Goal: Find specific page/section: Find specific page/section

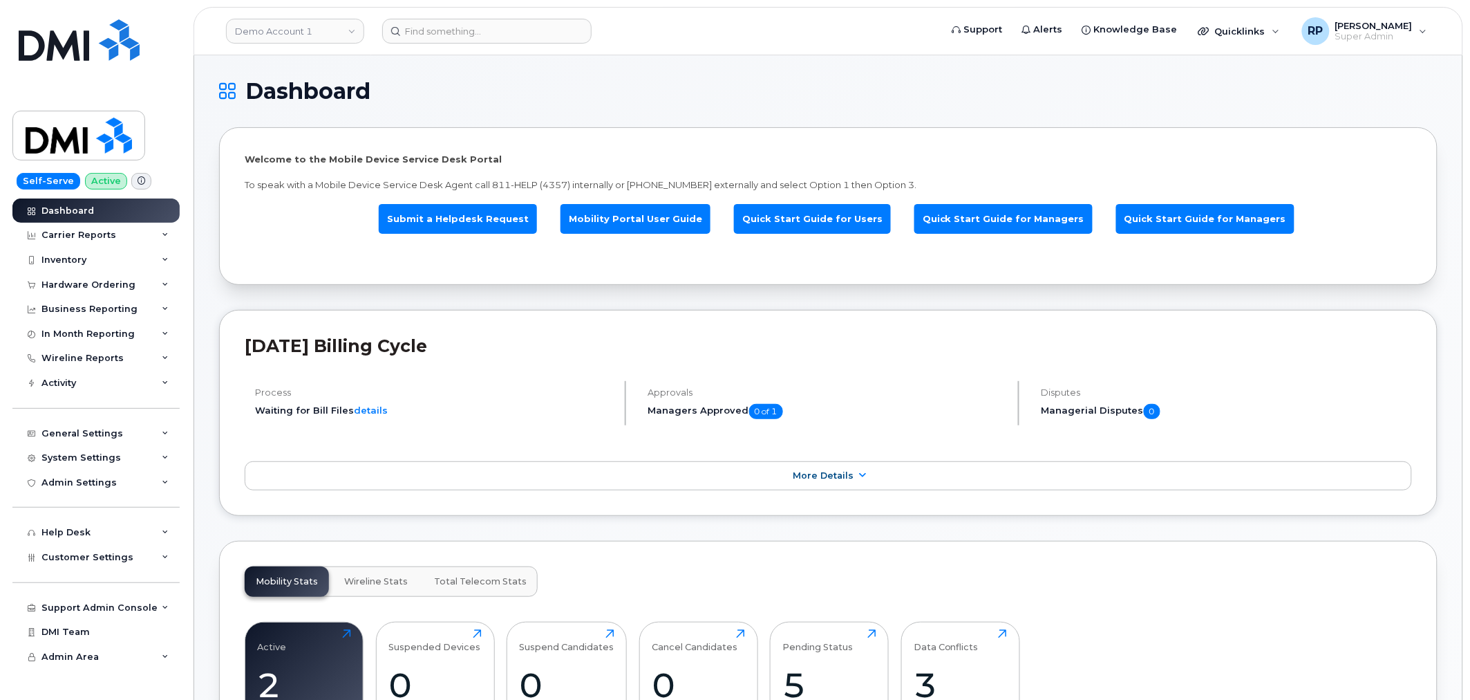
click at [294, 30] on link "Demo Account 1" at bounding box center [295, 31] width 138 height 25
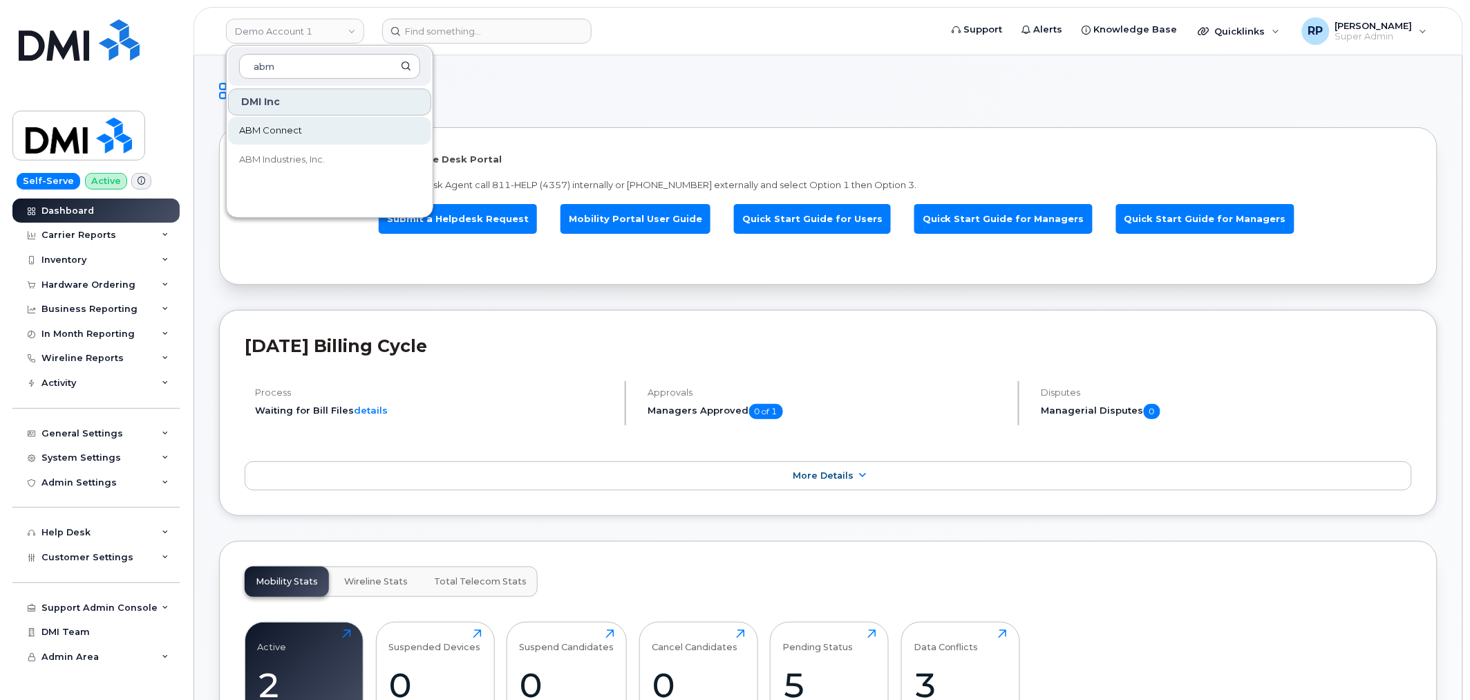
type input "abm"
click at [252, 131] on span "ABM Connect" at bounding box center [270, 131] width 63 height 14
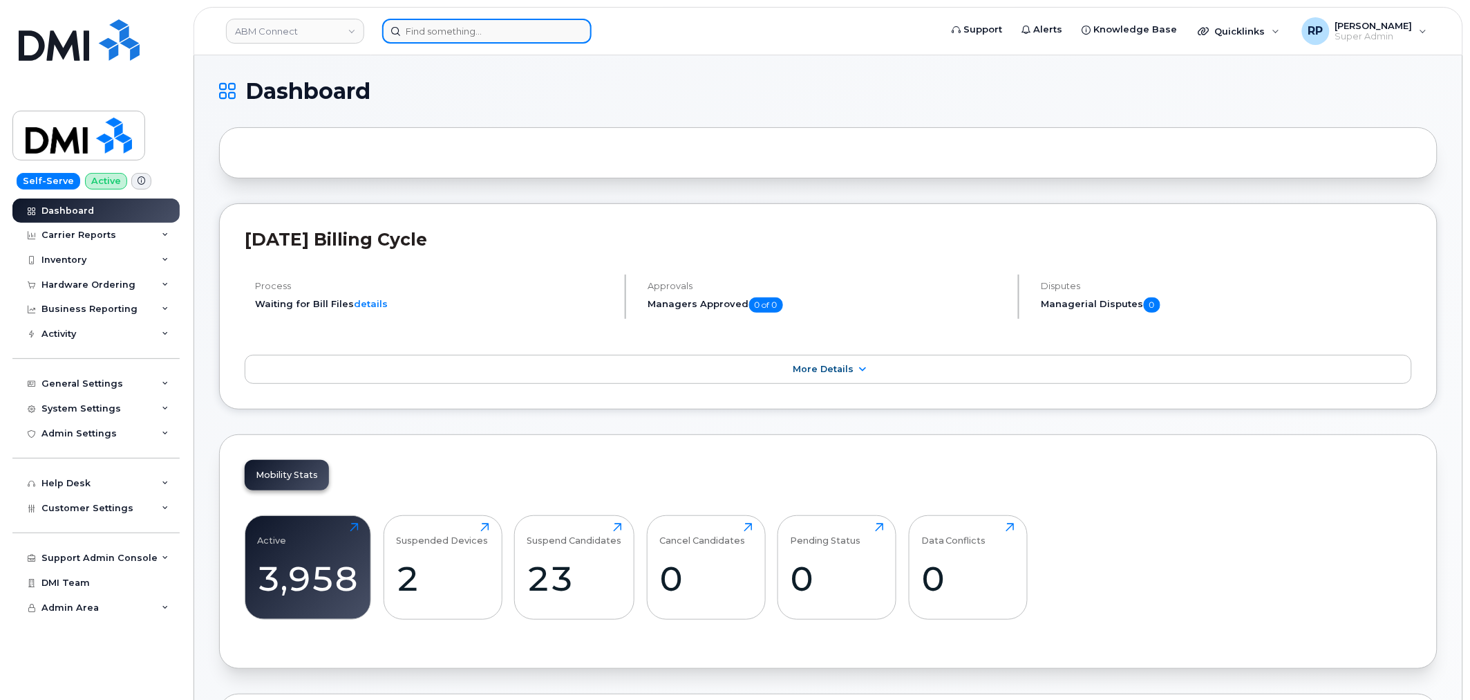
click at [454, 28] on input at bounding box center [486, 31] width 209 height 25
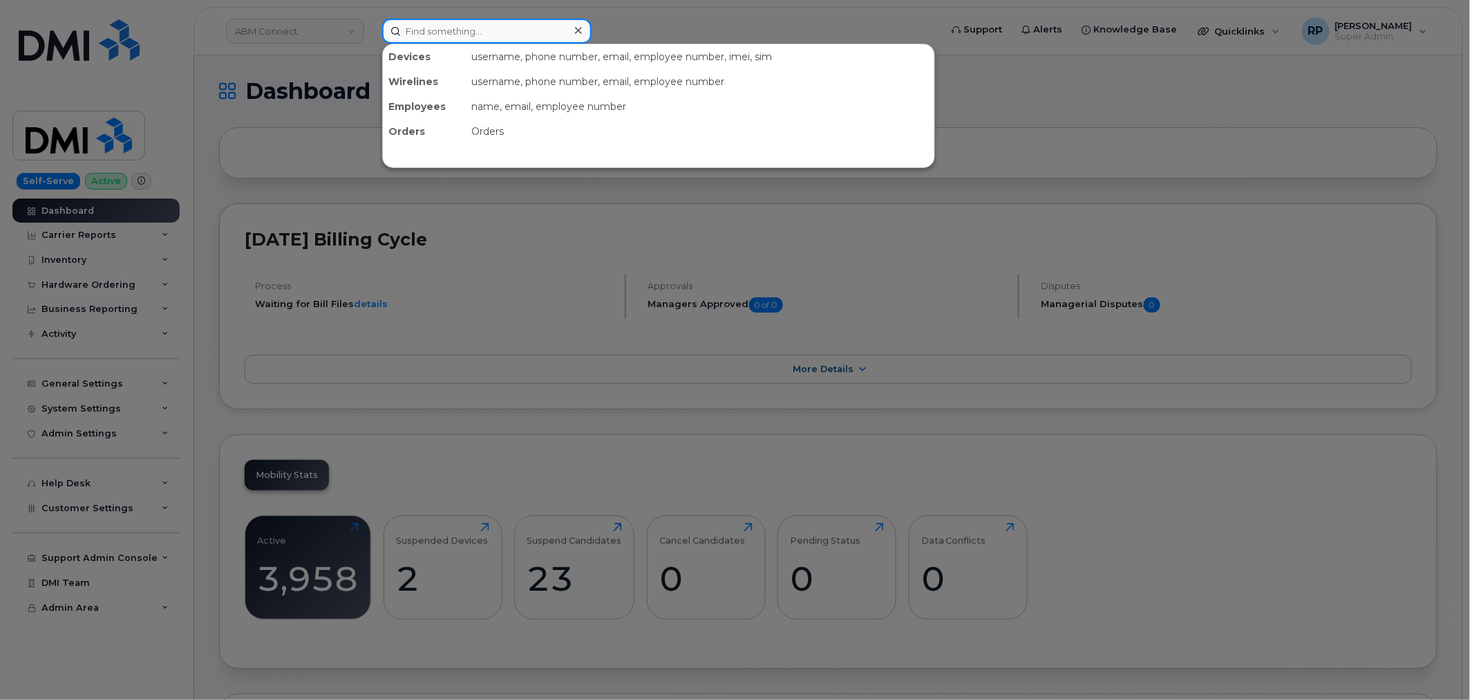
paste input "2019164073"
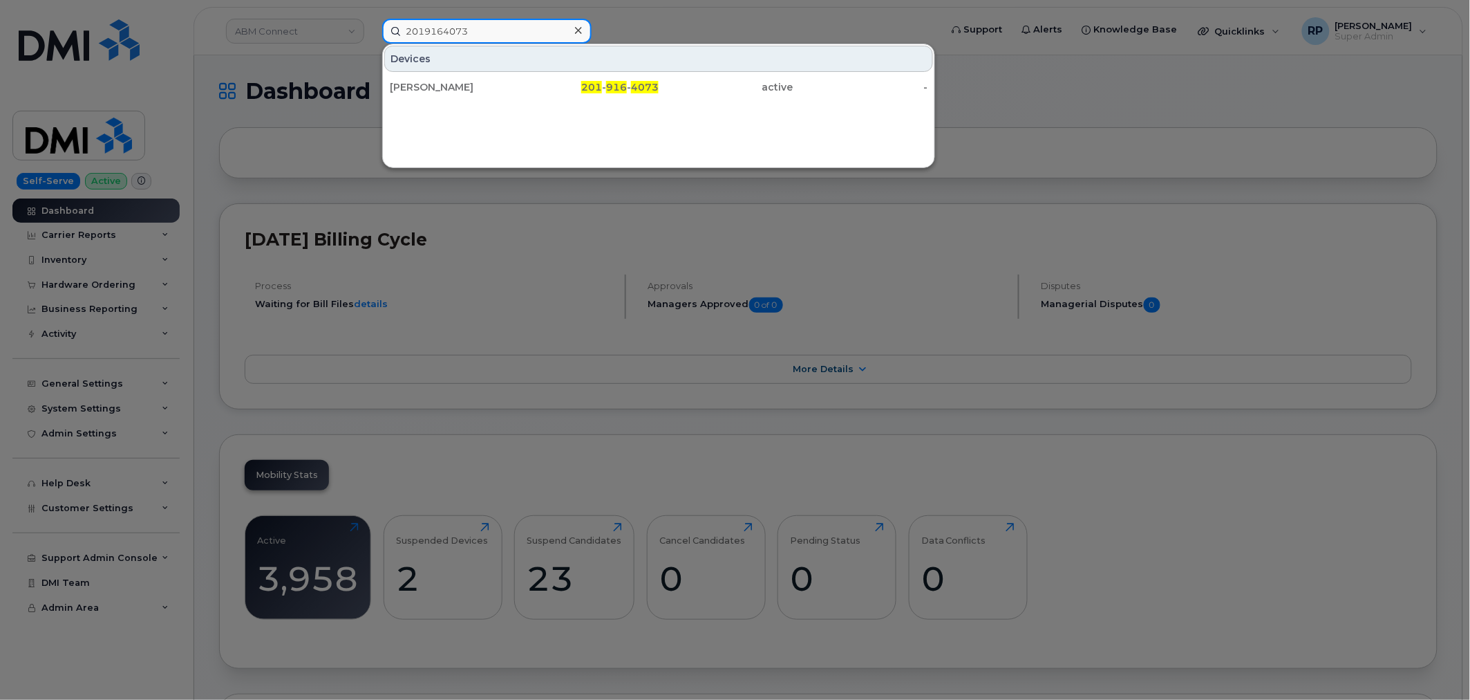
type input "2019164073"
click at [470, 79] on div "MOIZ AHMED" at bounding box center [457, 87] width 135 height 25
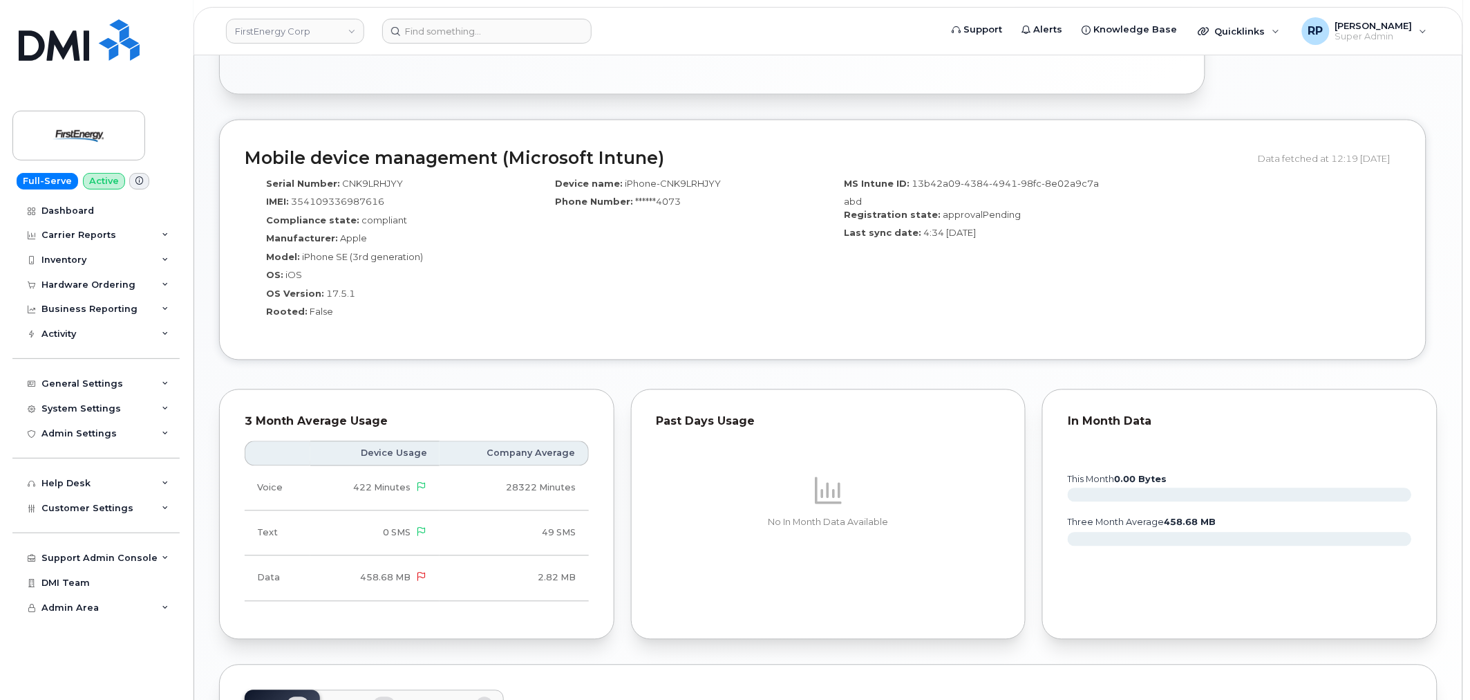
scroll to position [1091, 0]
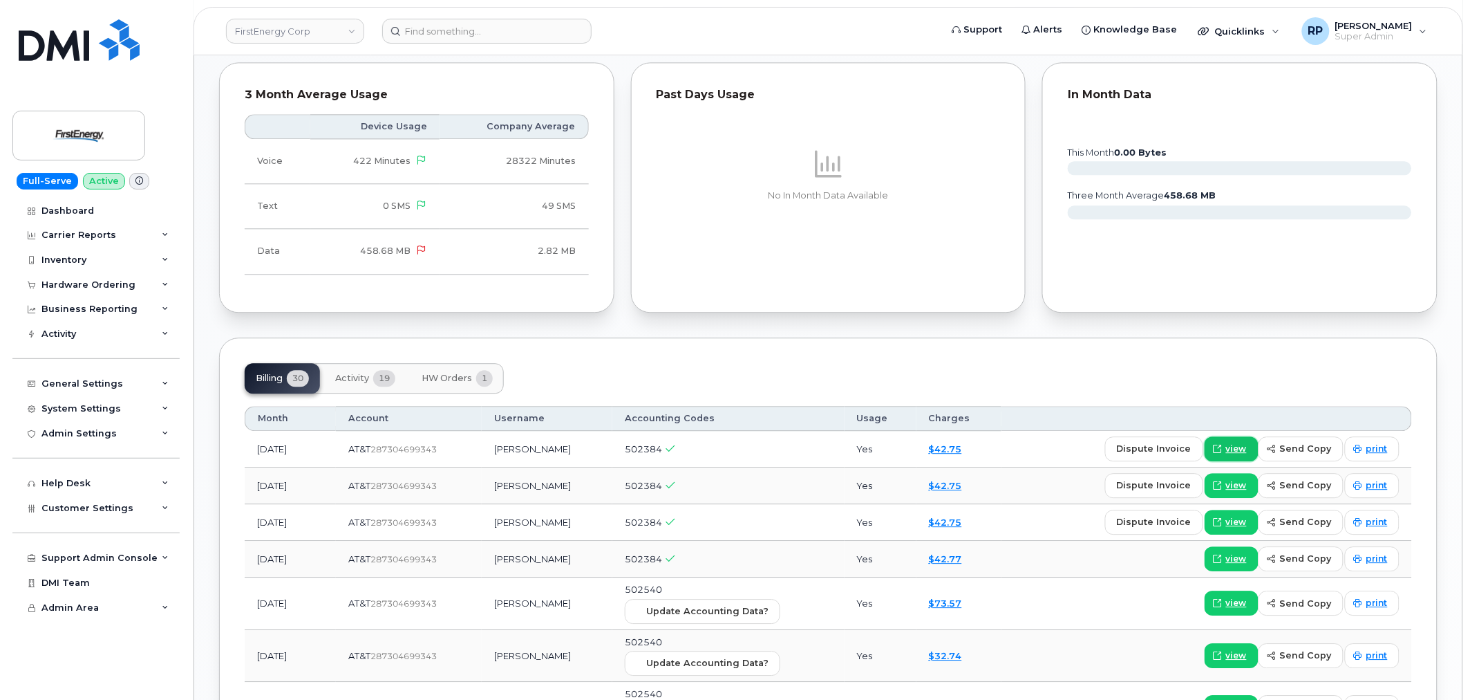
click at [1217, 447] on span at bounding box center [1218, 448] width 12 height 12
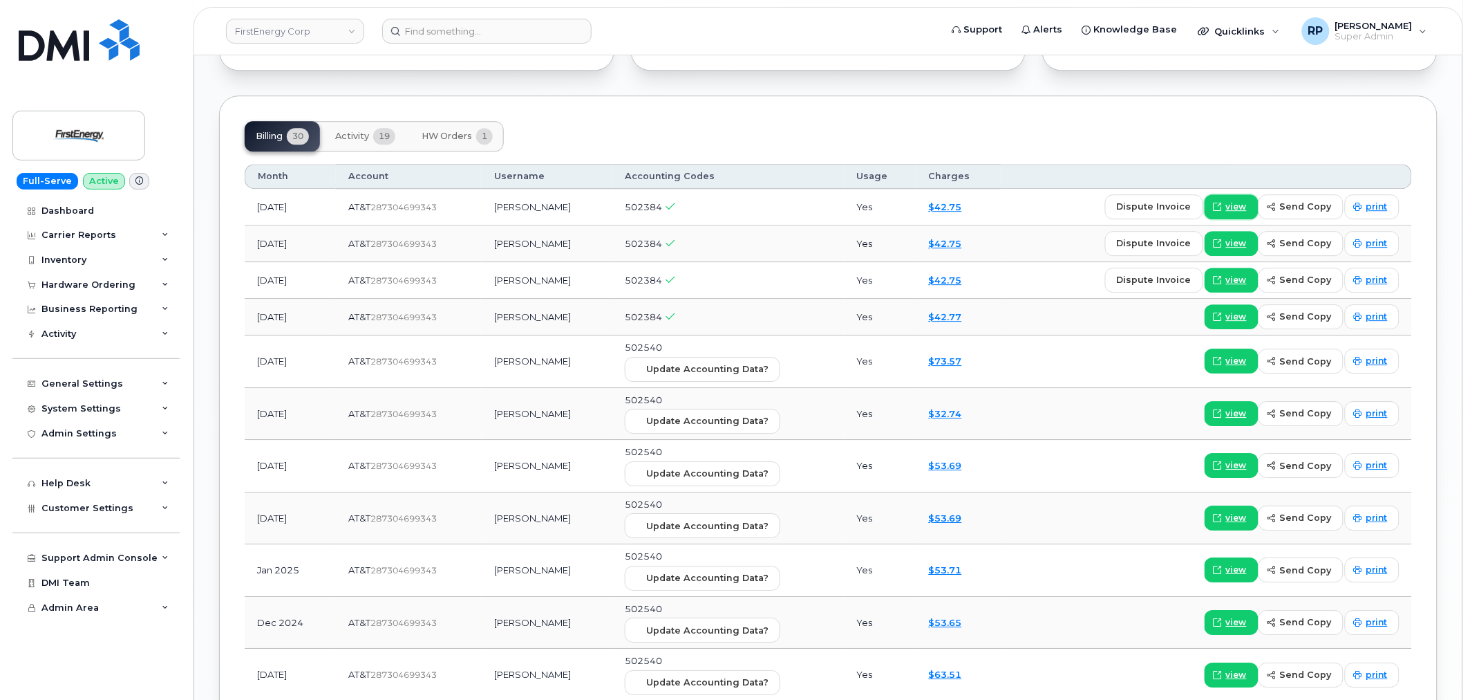
scroll to position [1347, 0]
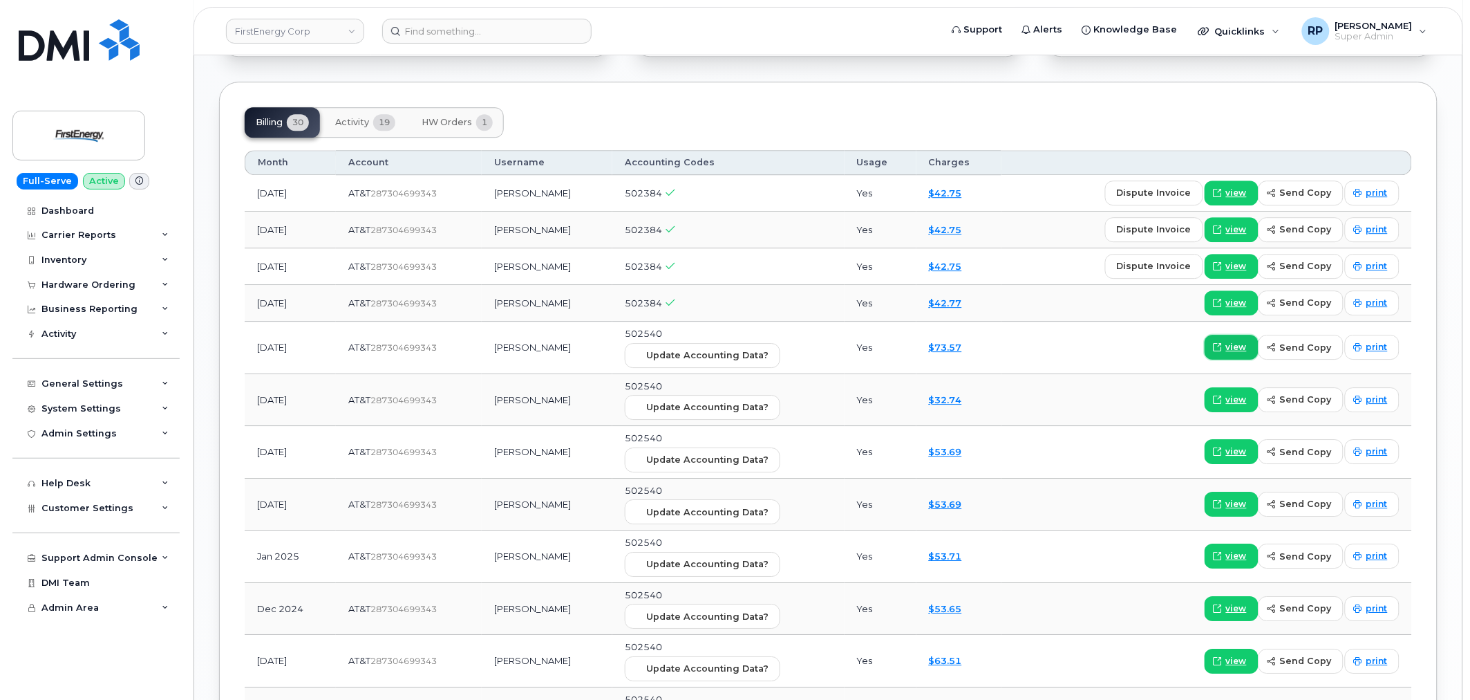
click at [1239, 353] on span "view" at bounding box center [1236, 347] width 21 height 12
click at [322, 26] on link "FirstEnergy Corp" at bounding box center [295, 31] width 138 height 25
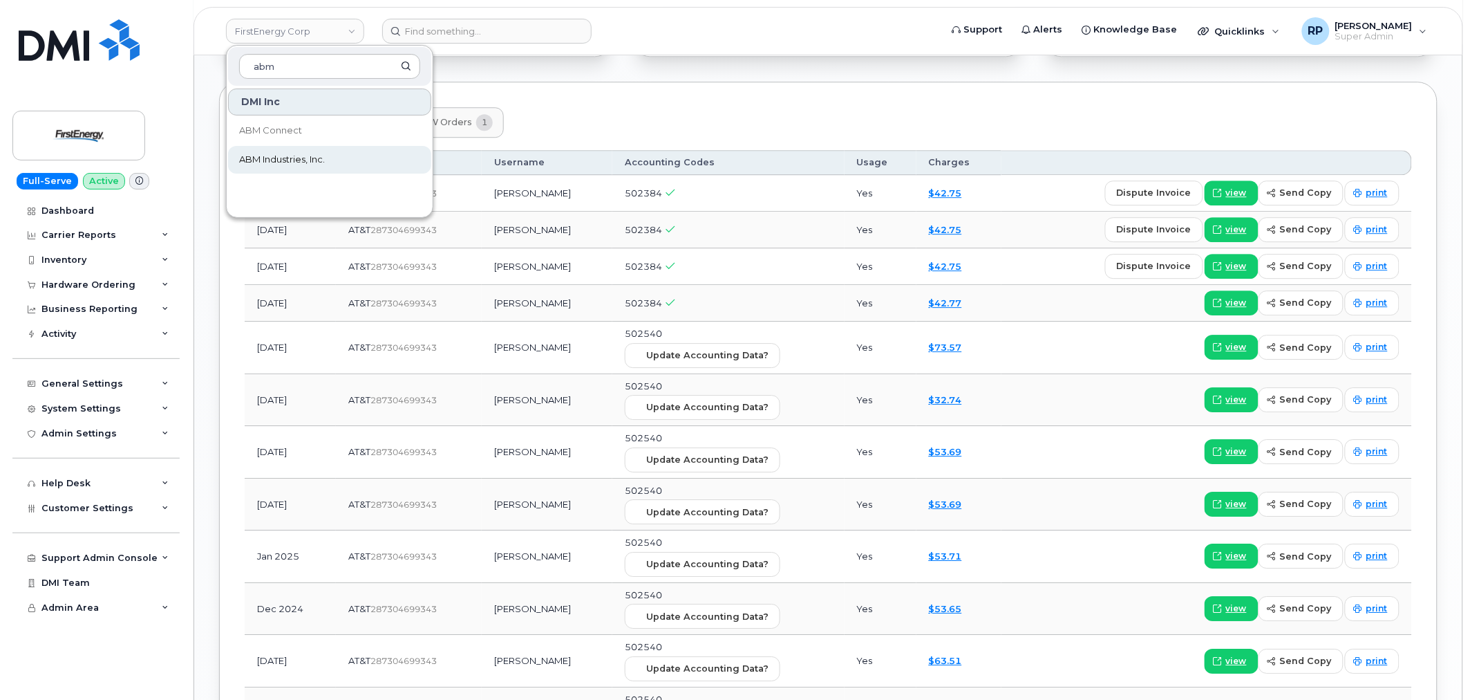
type input "abm"
click at [267, 153] on span "ABM Industries, Inc." at bounding box center [282, 160] width 86 height 14
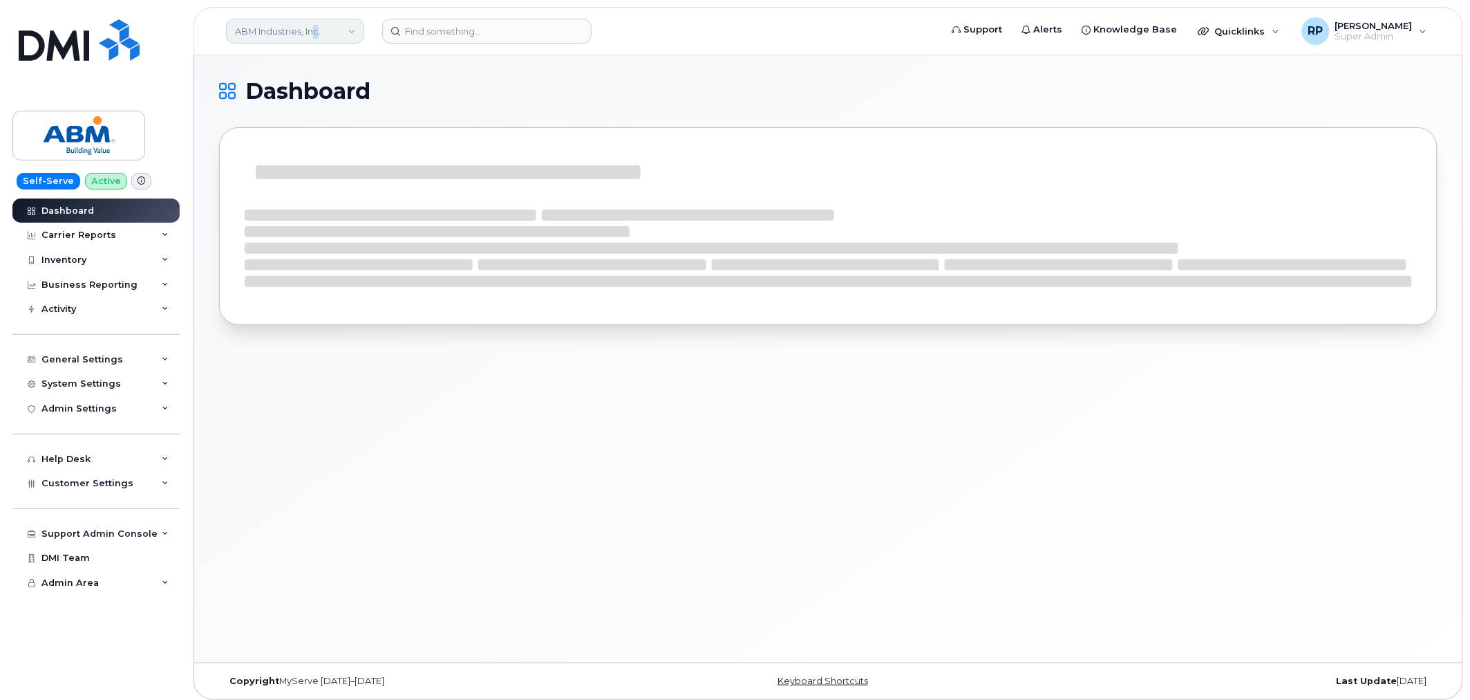
click at [319, 26] on link "ABM Industries, Inc." at bounding box center [295, 31] width 138 height 25
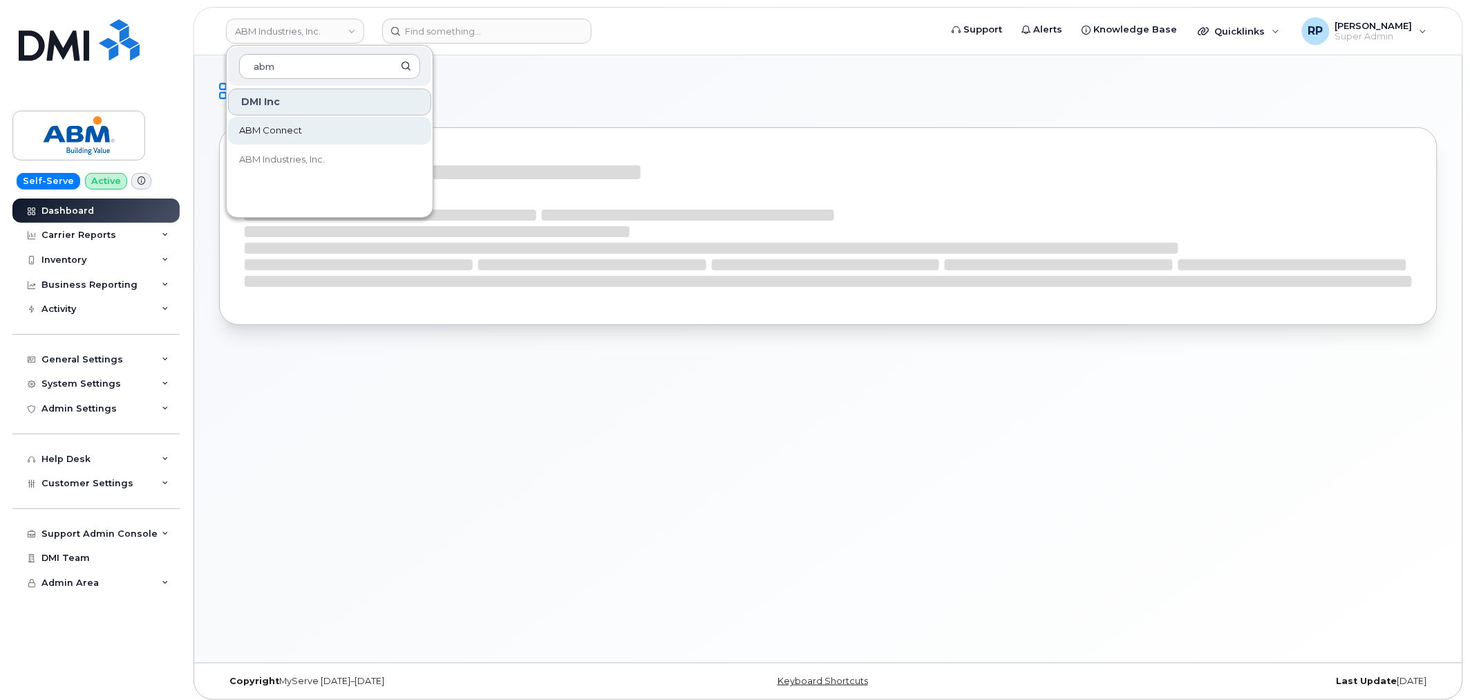
type input "abm"
click at [281, 131] on span "ABM Connect" at bounding box center [270, 131] width 63 height 14
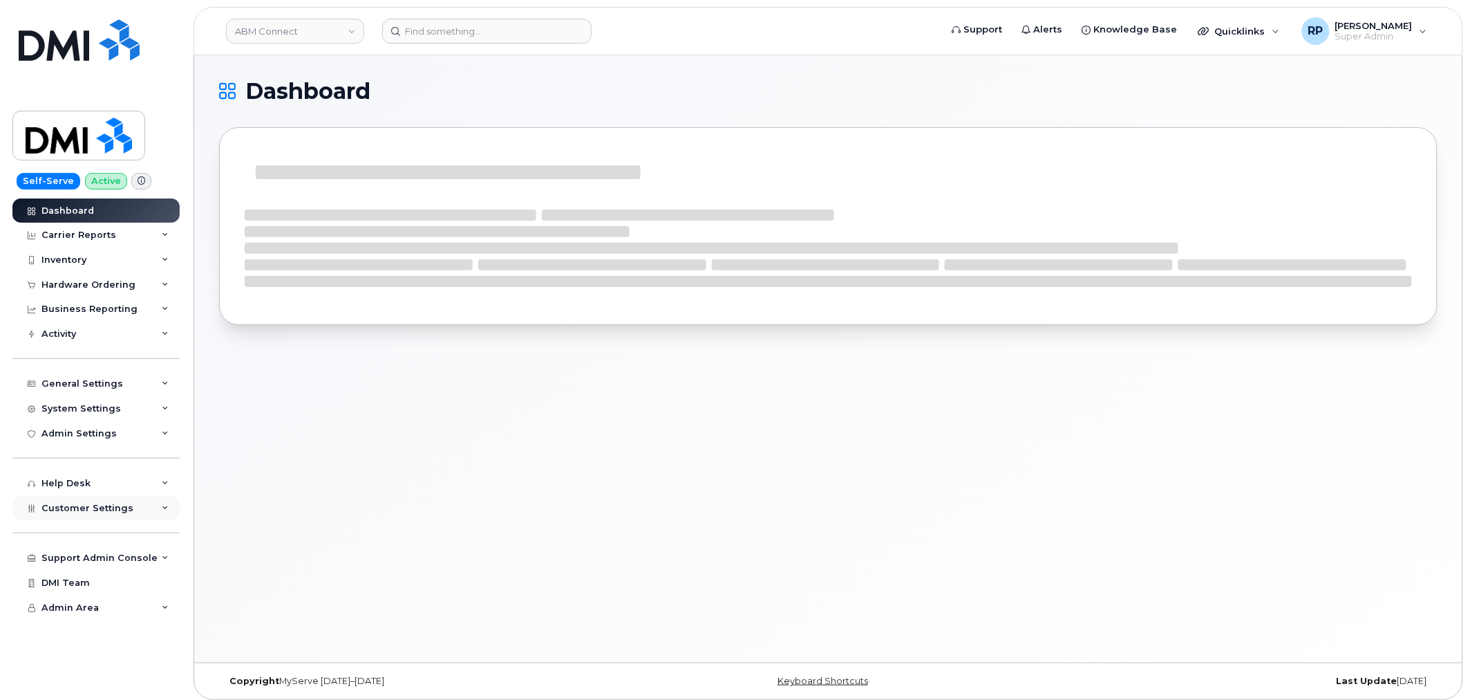
click at [99, 507] on span "Customer Settings" at bounding box center [87, 508] width 92 height 10
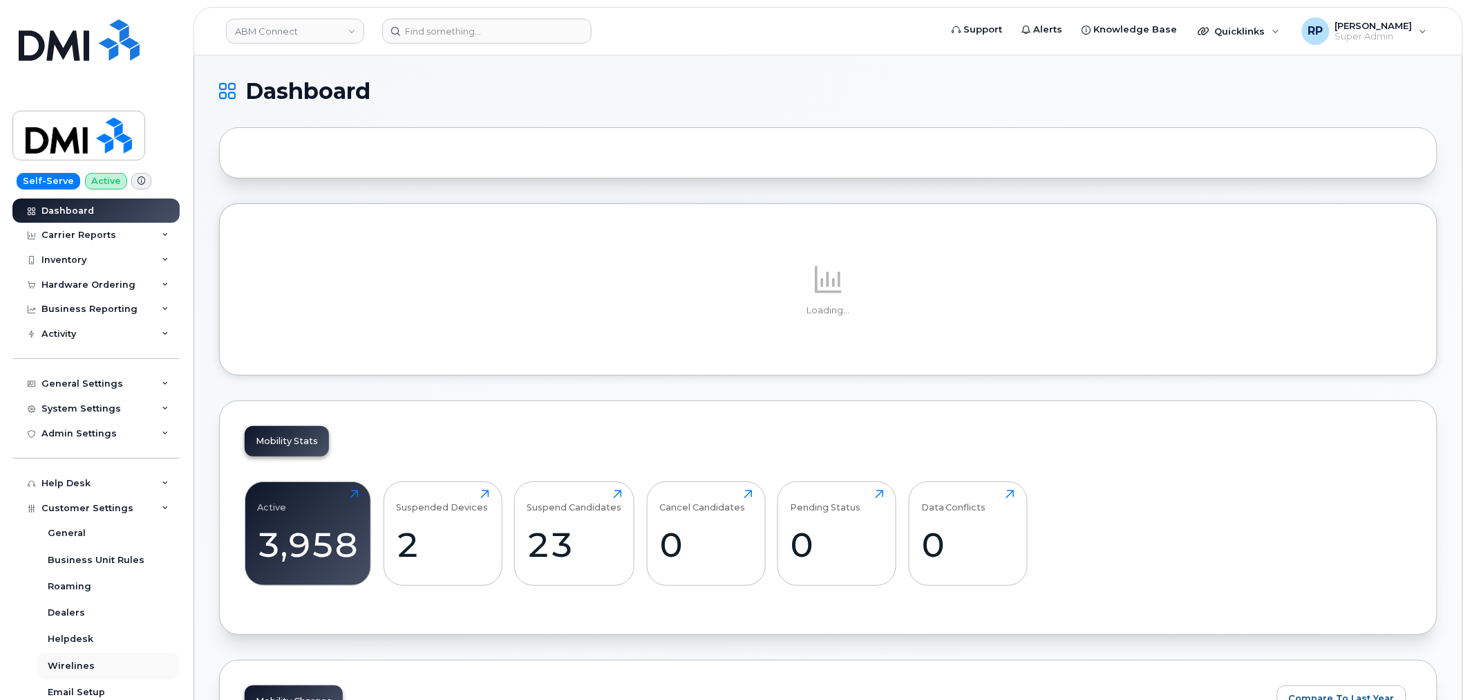
scroll to position [128, 0]
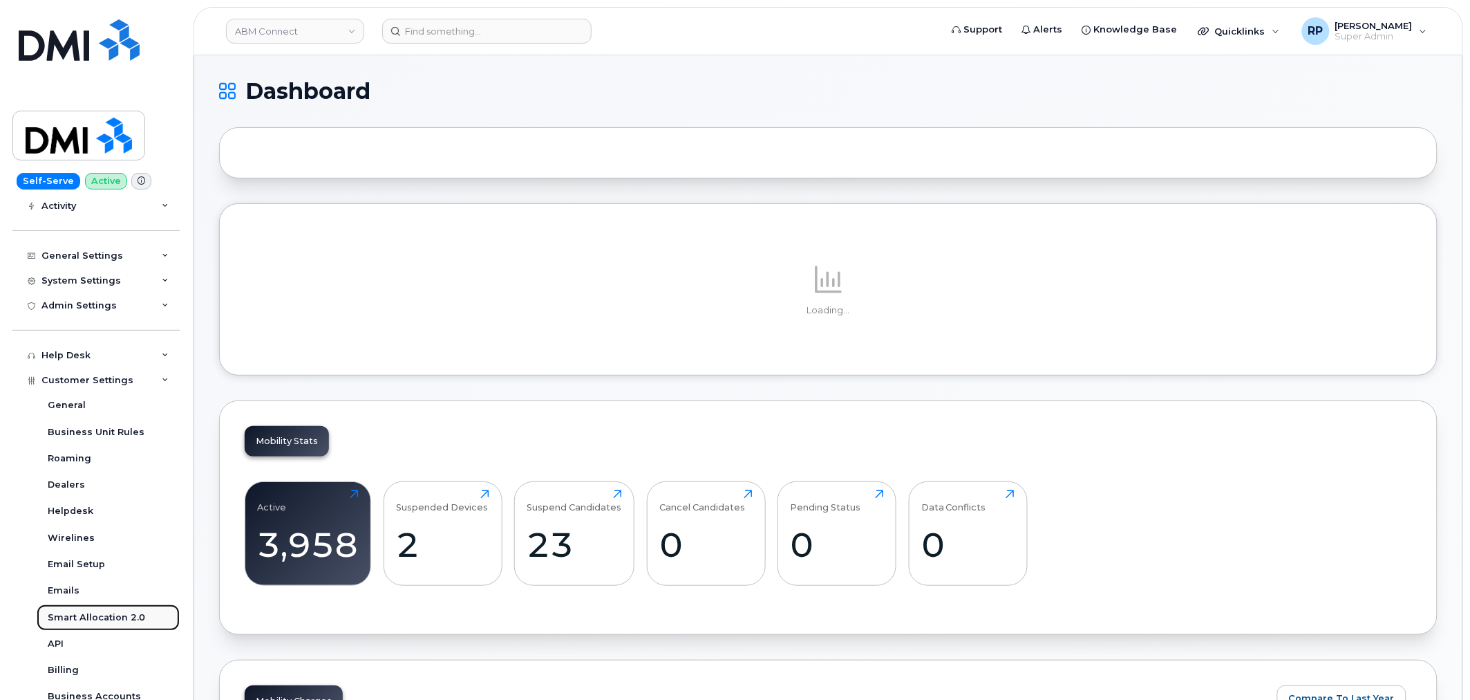
click at [77, 618] on div "Smart Allocation 2.0" at bounding box center [96, 617] width 97 height 12
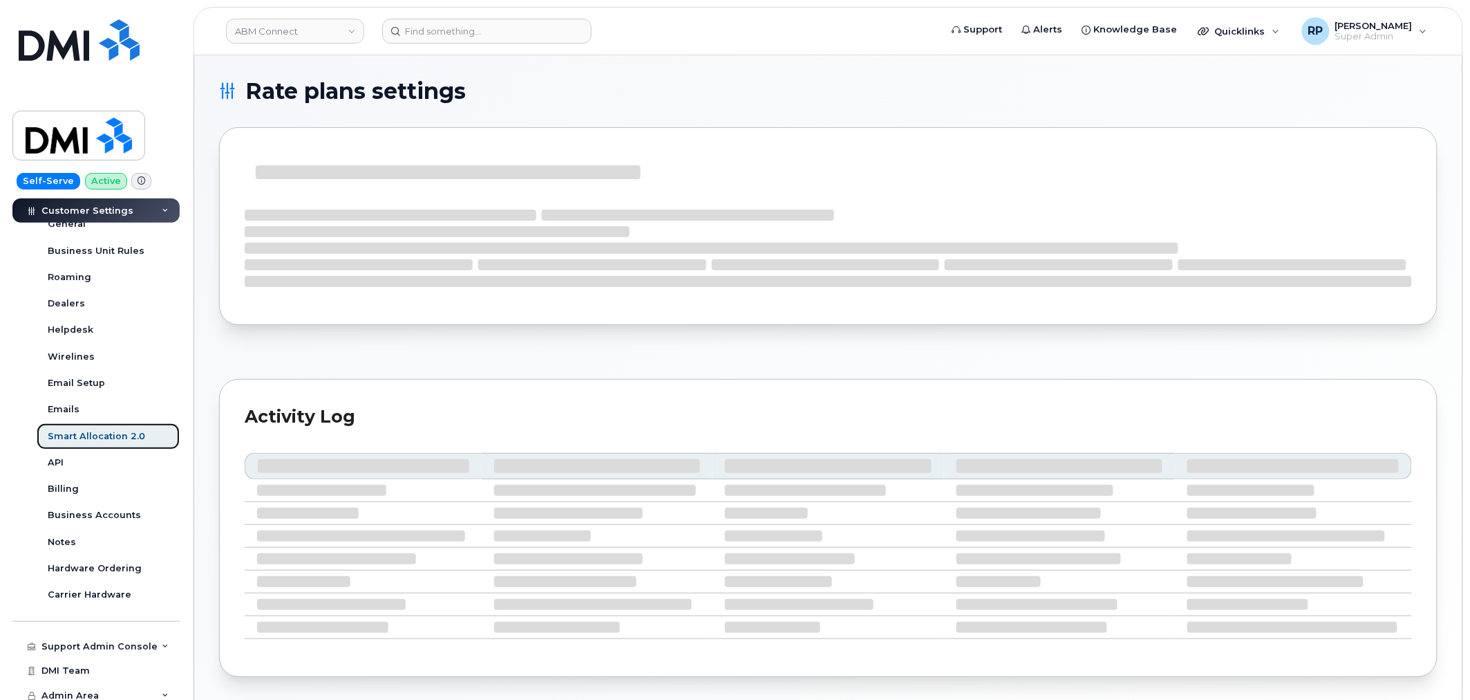
scroll to position [315, 0]
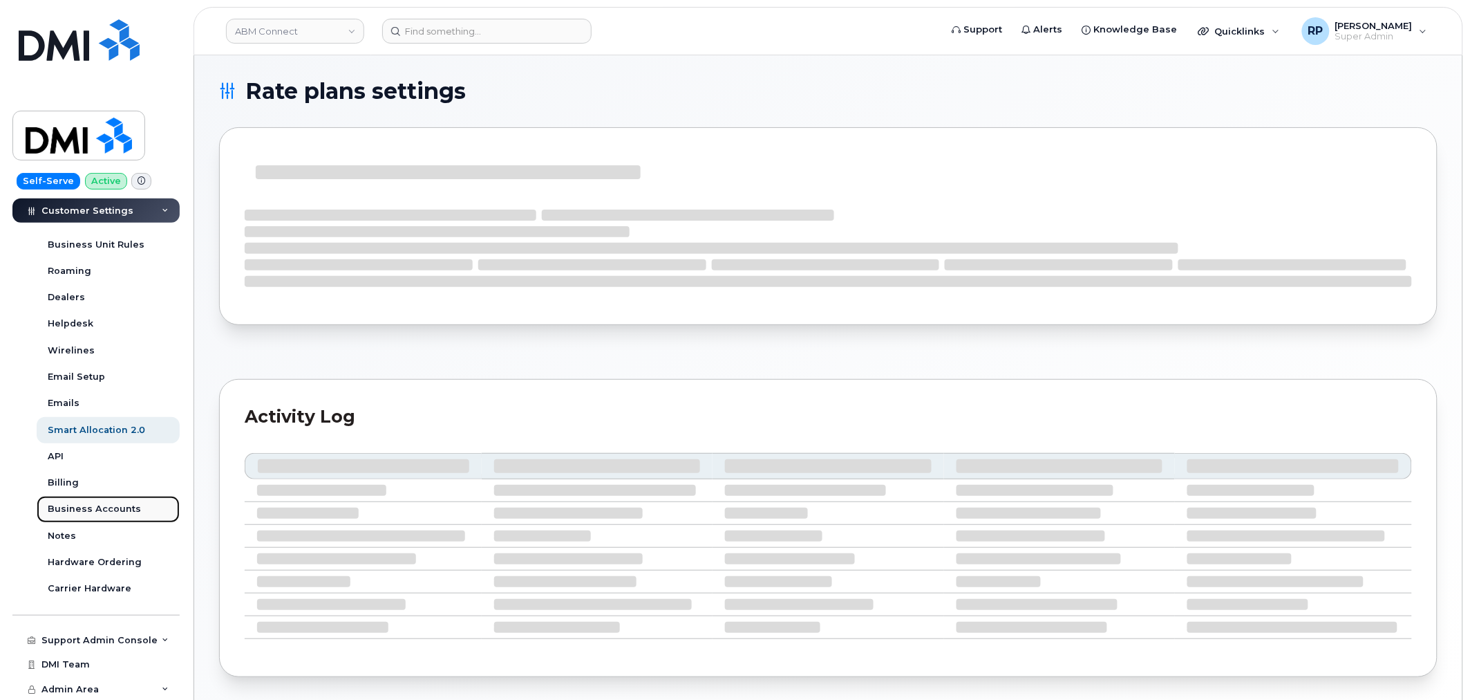
click at [86, 512] on div "Business Accounts" at bounding box center [94, 509] width 93 height 12
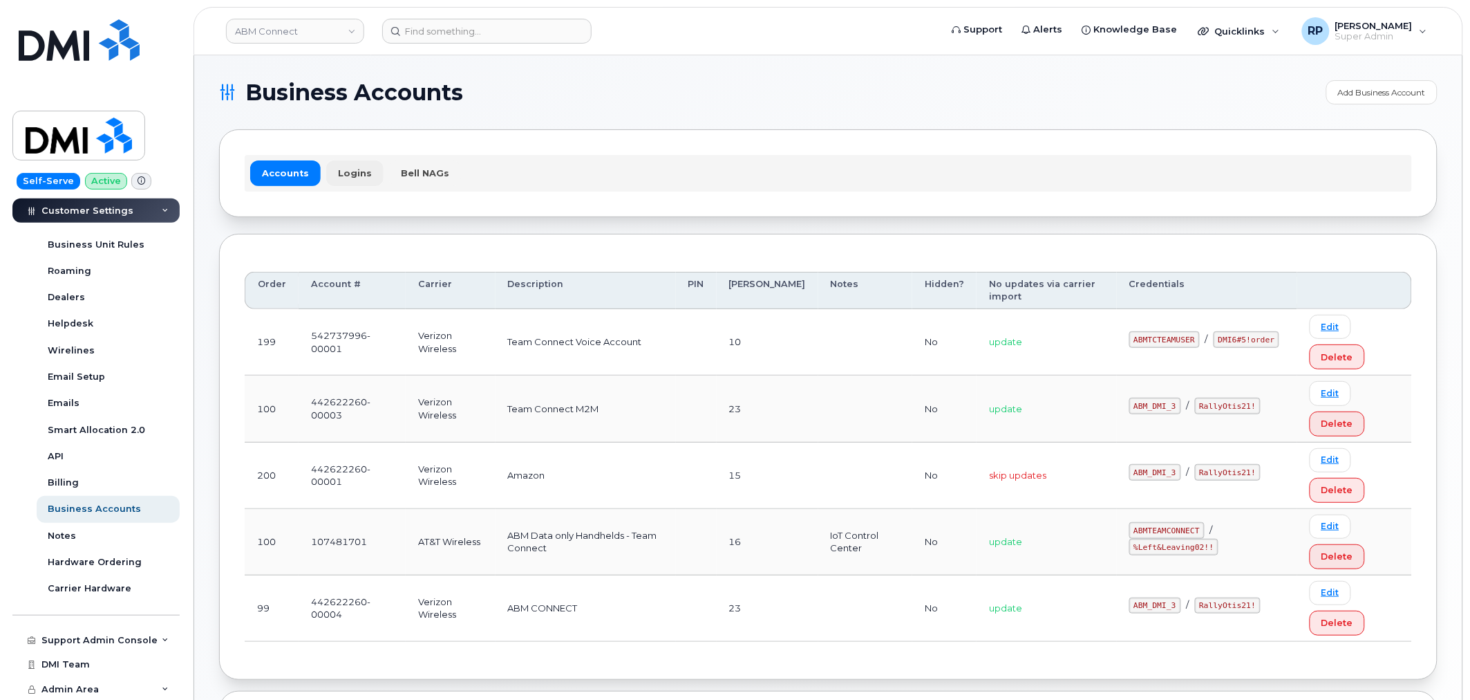
click at [344, 174] on link "Logins" at bounding box center [354, 172] width 57 height 25
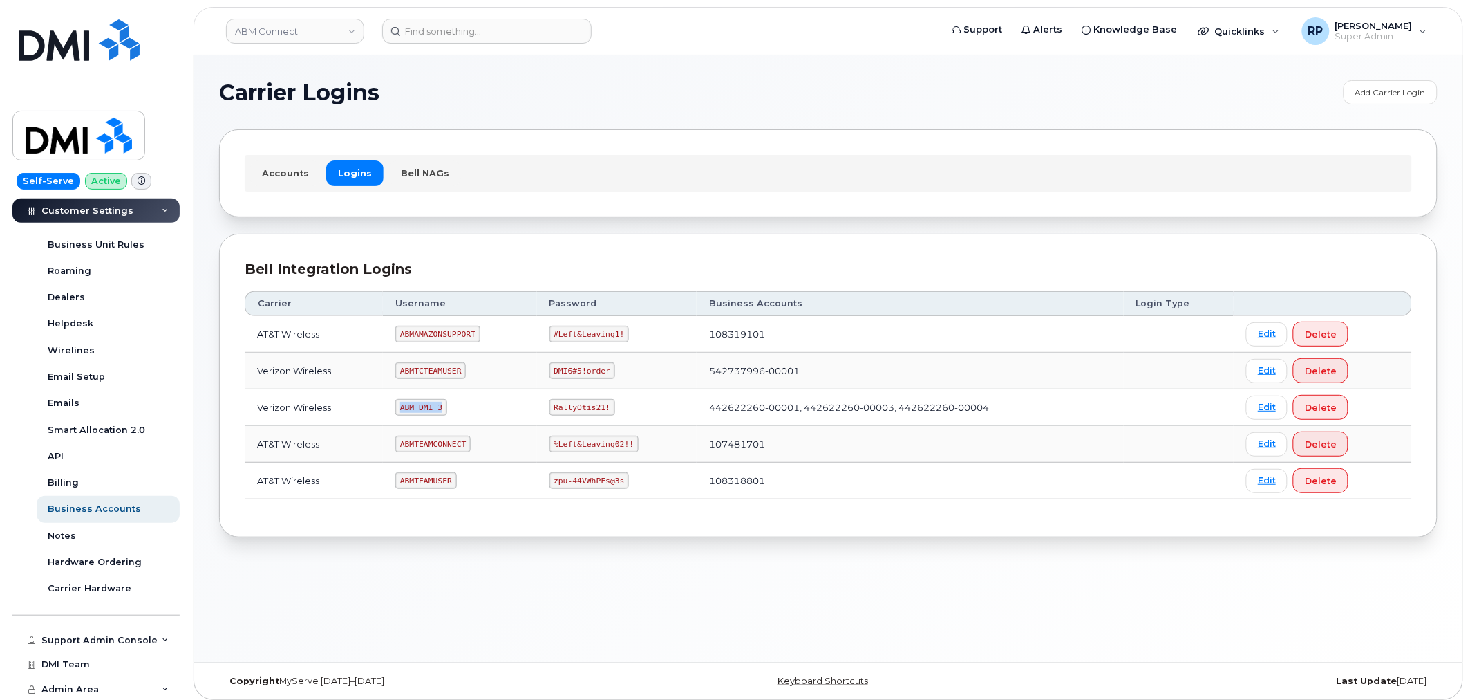
drag, startPoint x: 401, startPoint y: 406, endPoint x: 439, endPoint y: 408, distance: 38.0
click at [443, 408] on code "ABM_DMI_3" at bounding box center [421, 407] width 52 height 17
copy code "ABM_DMI_3"
drag, startPoint x: 548, startPoint y: 410, endPoint x: 610, endPoint y: 406, distance: 62.4
click at [610, 406] on td "RallyOtis21!" at bounding box center [617, 407] width 160 height 37
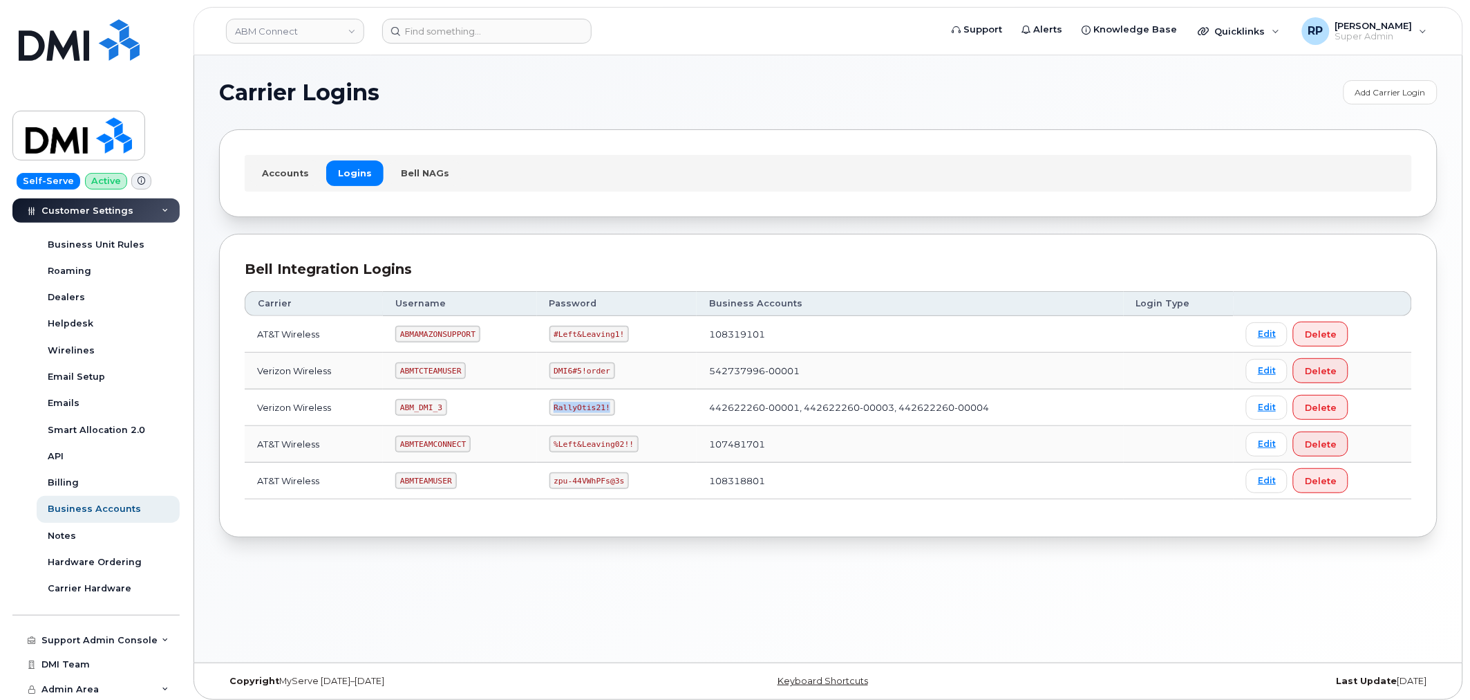
copy code "RallyOtis21!"
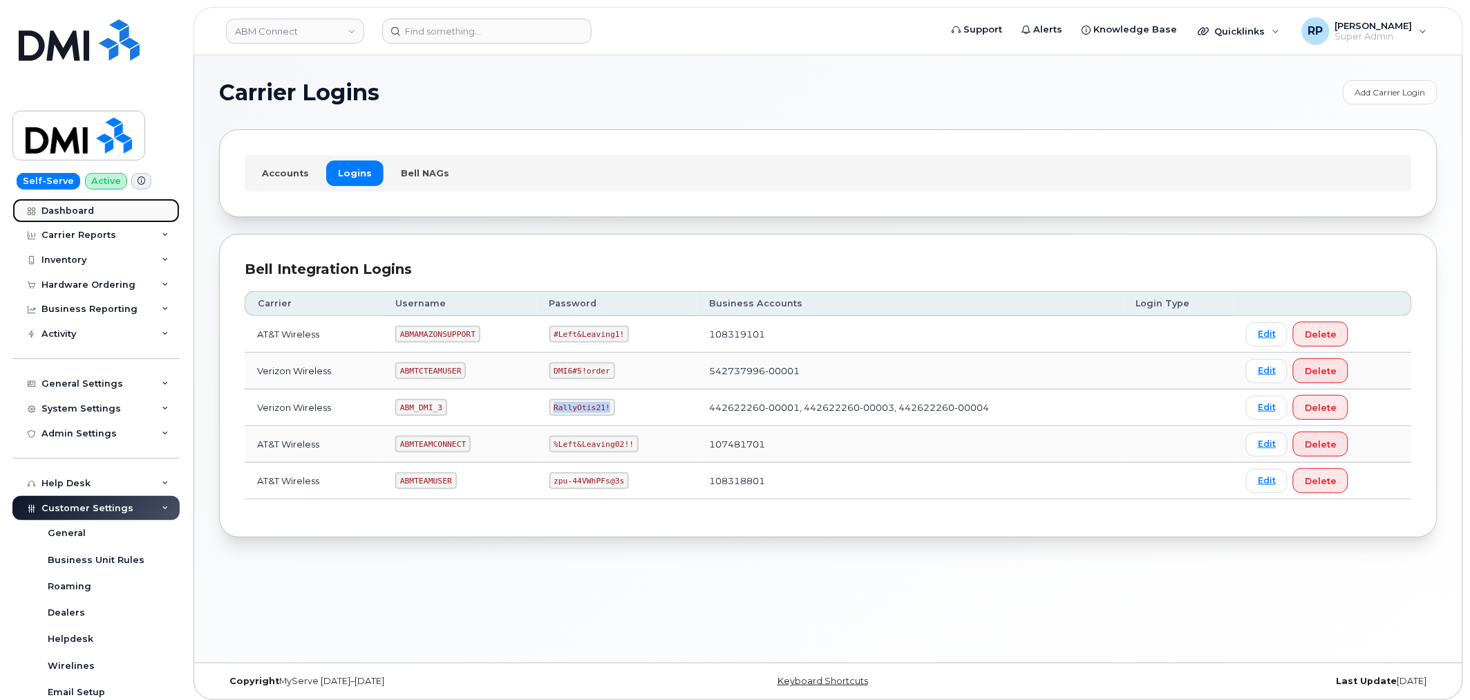
click at [69, 210] on div "Dashboard" at bounding box center [67, 210] width 53 height 11
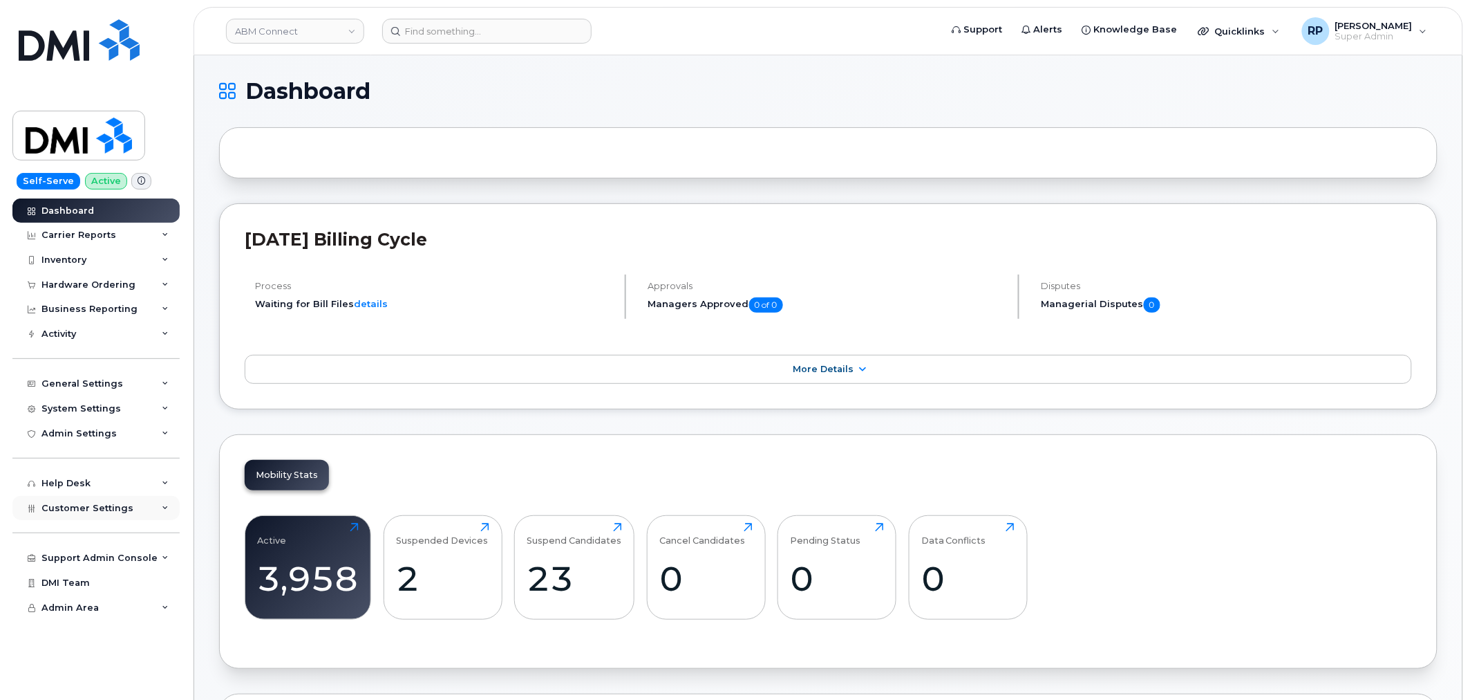
click at [107, 505] on span "Customer Settings" at bounding box center [87, 508] width 92 height 10
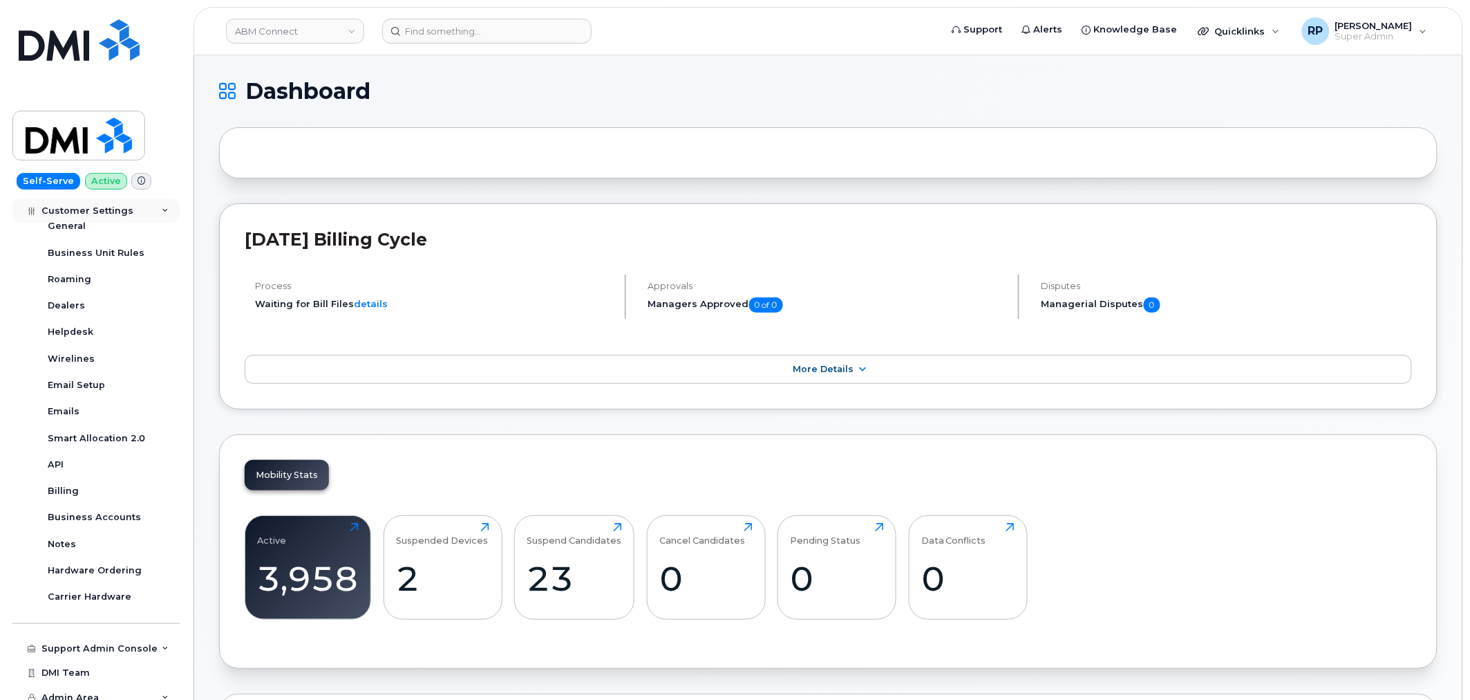
scroll to position [315, 0]
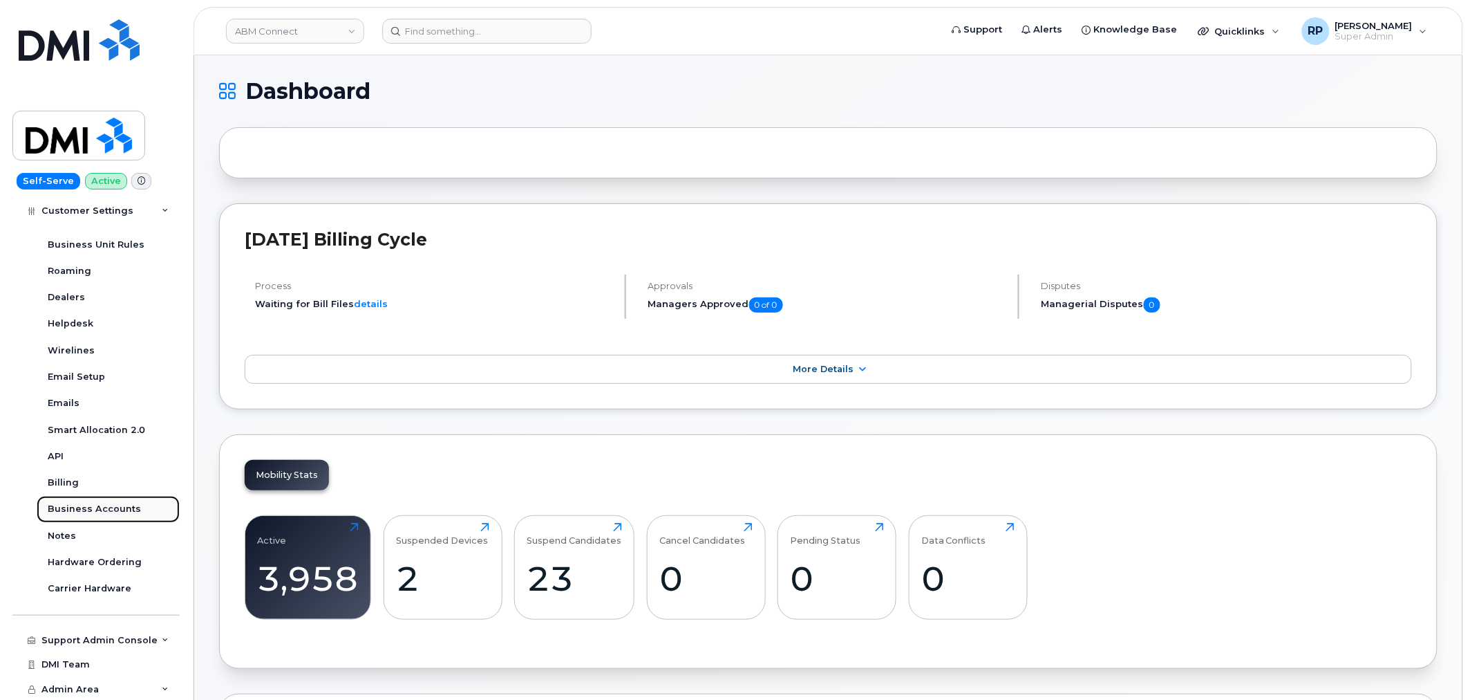
click at [107, 505] on div "Business Accounts" at bounding box center [94, 509] width 93 height 12
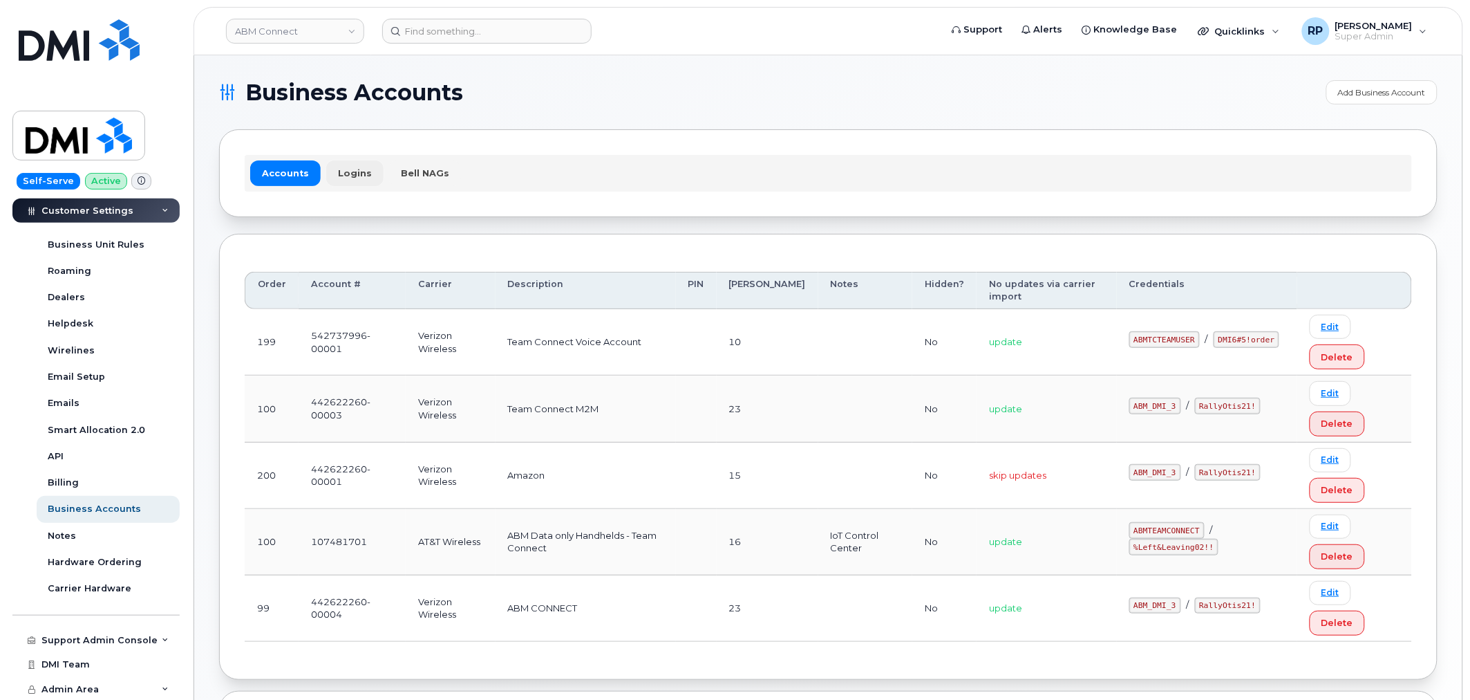
click at [348, 174] on link "Logins" at bounding box center [354, 172] width 57 height 25
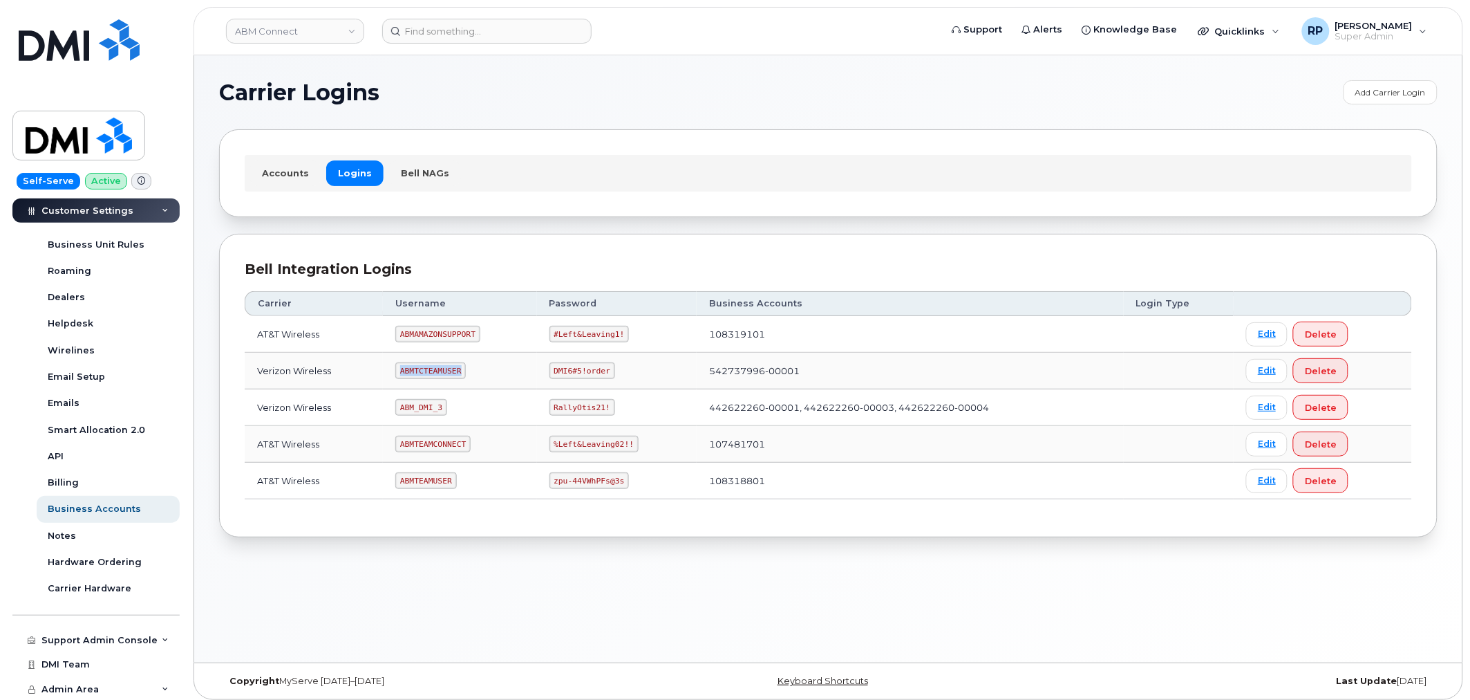
drag, startPoint x: 398, startPoint y: 367, endPoint x: 465, endPoint y: 372, distance: 66.5
click at [465, 372] on td "ABMTCTEAMUSER" at bounding box center [459, 371] width 153 height 37
copy code "ABMTCTEAMUSER"
drag, startPoint x: 548, startPoint y: 374, endPoint x: 608, endPoint y: 371, distance: 60.2
click at [608, 371] on td "DMI6#5!order" at bounding box center [617, 371] width 160 height 37
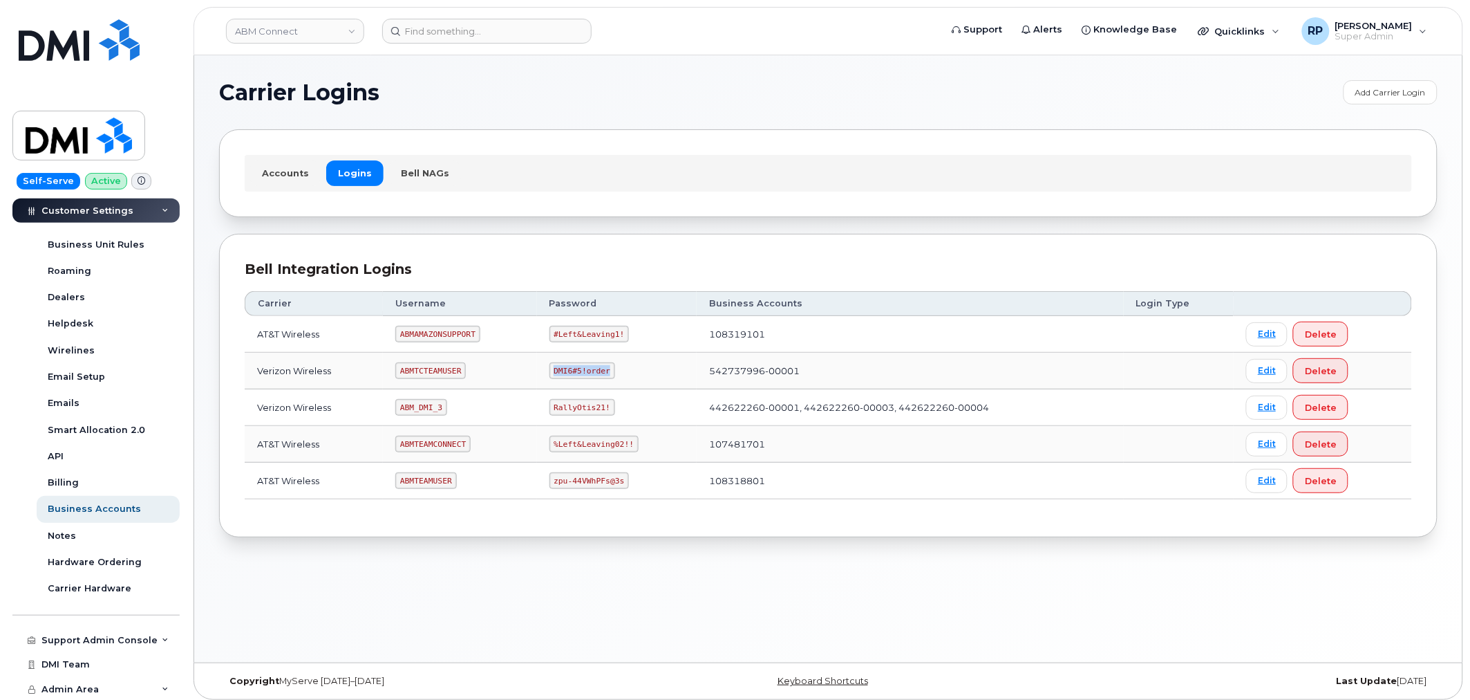
copy code "DMI6#5!order"
click at [438, 31] on input at bounding box center [486, 31] width 209 height 25
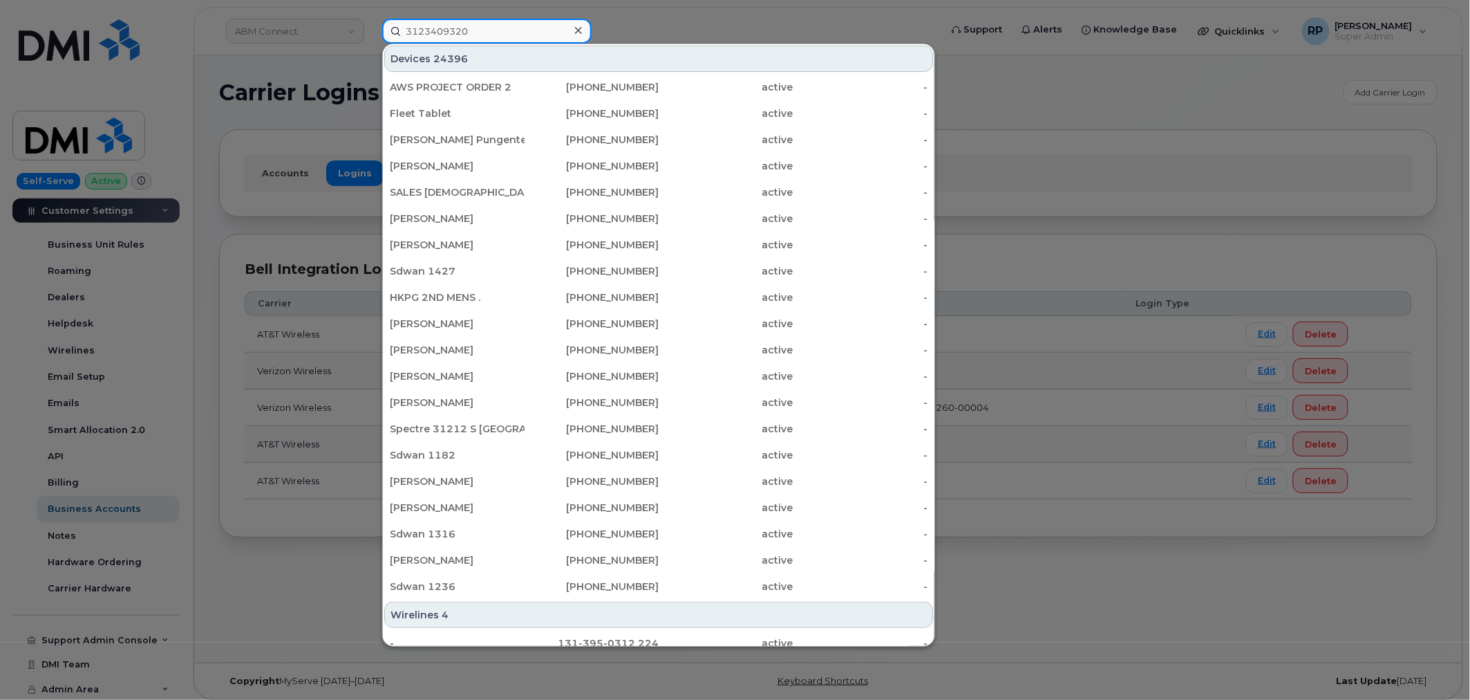
type input "3123409320"
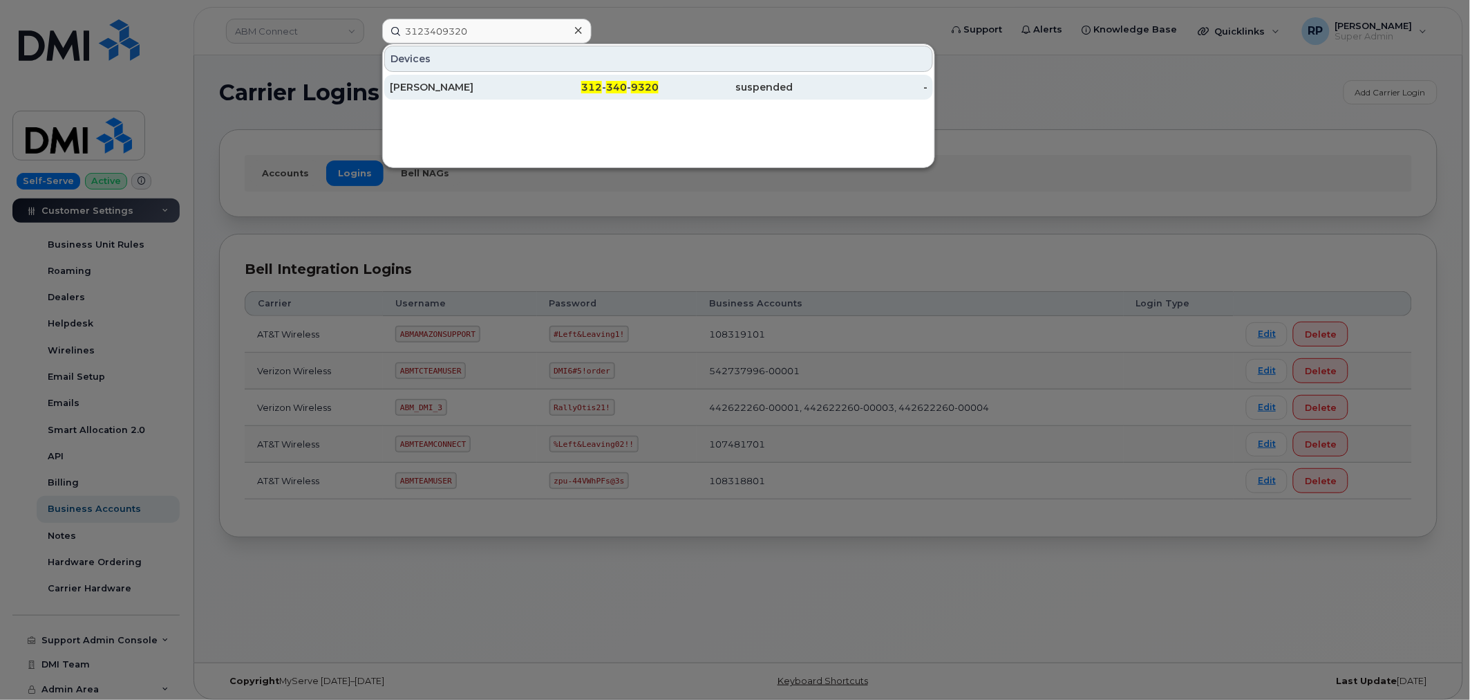
click at [532, 83] on div "312 - 340 - 9320" at bounding box center [592, 87] width 135 height 14
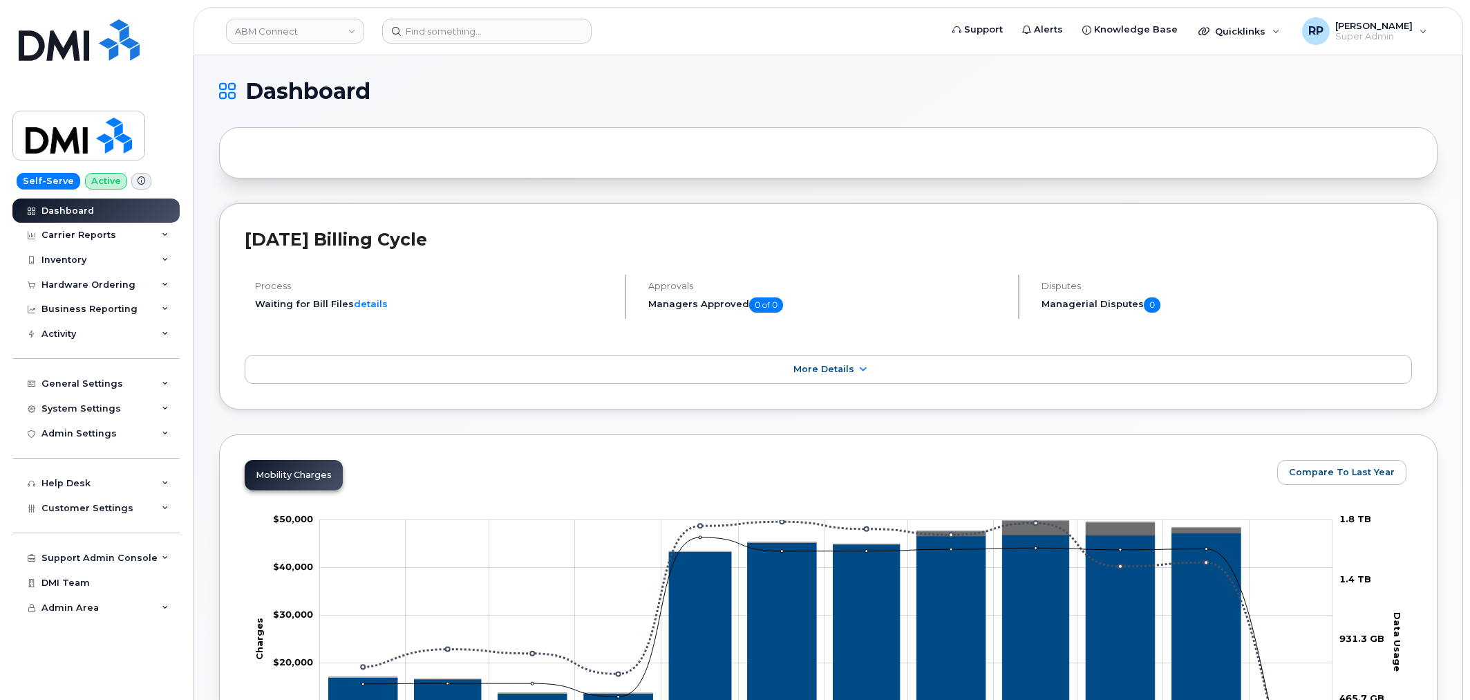
click at [283, 37] on link "ABM Connect" at bounding box center [295, 31] width 138 height 25
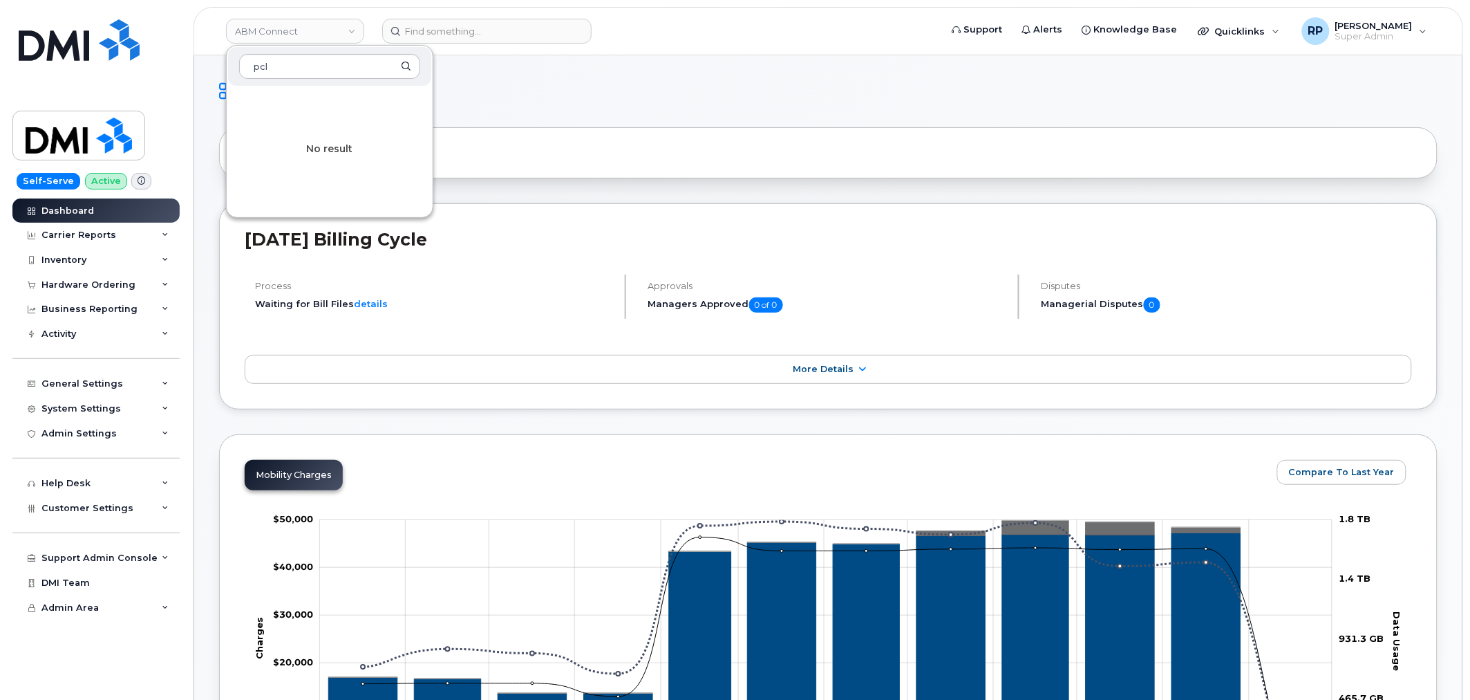
type input "pcl"
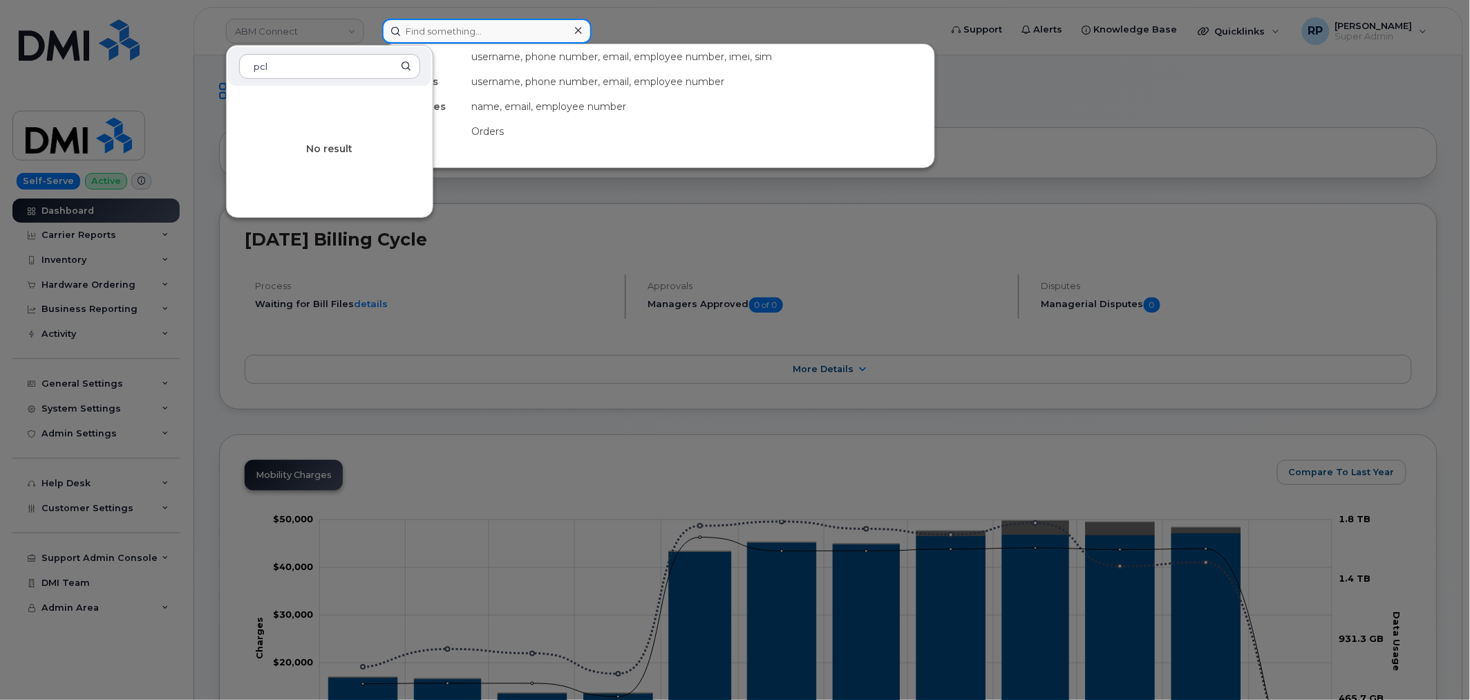
click at [480, 24] on input at bounding box center [486, 31] width 209 height 25
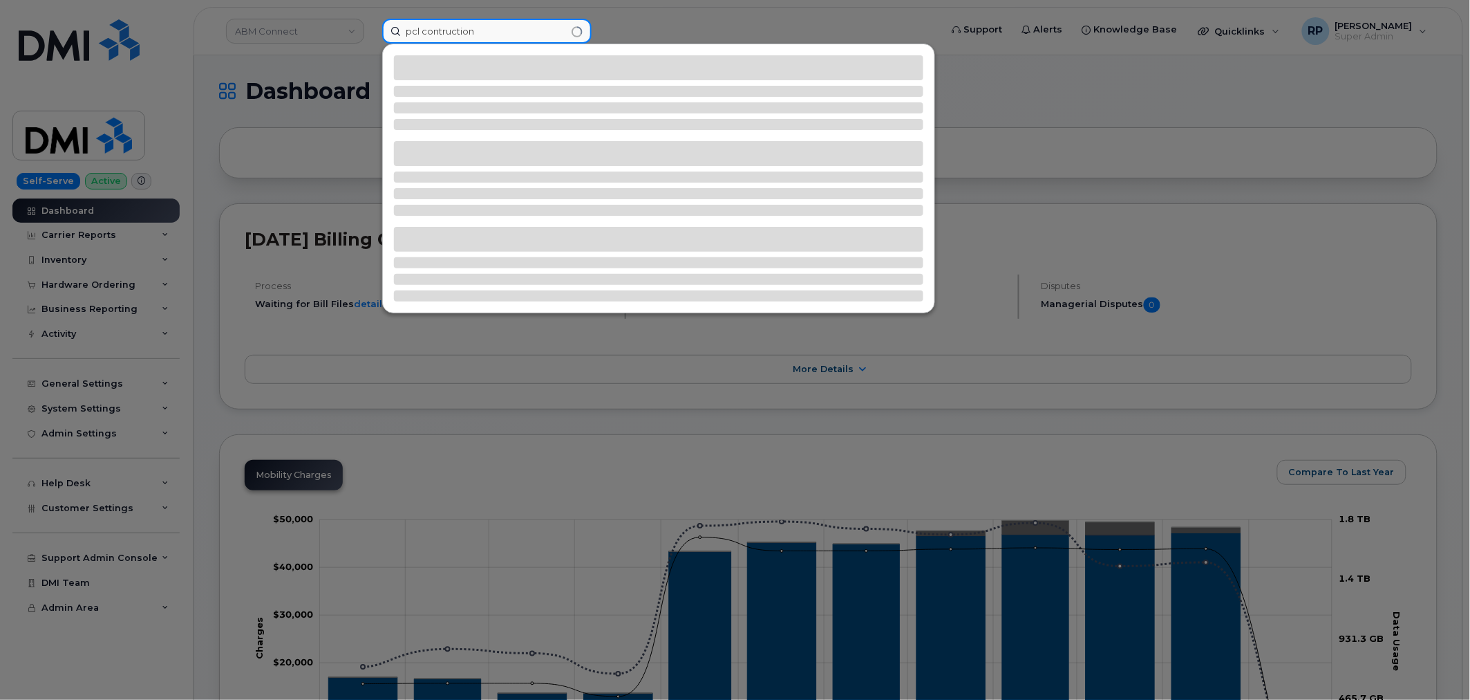
click at [437, 30] on input "pcl contruction" at bounding box center [486, 31] width 209 height 25
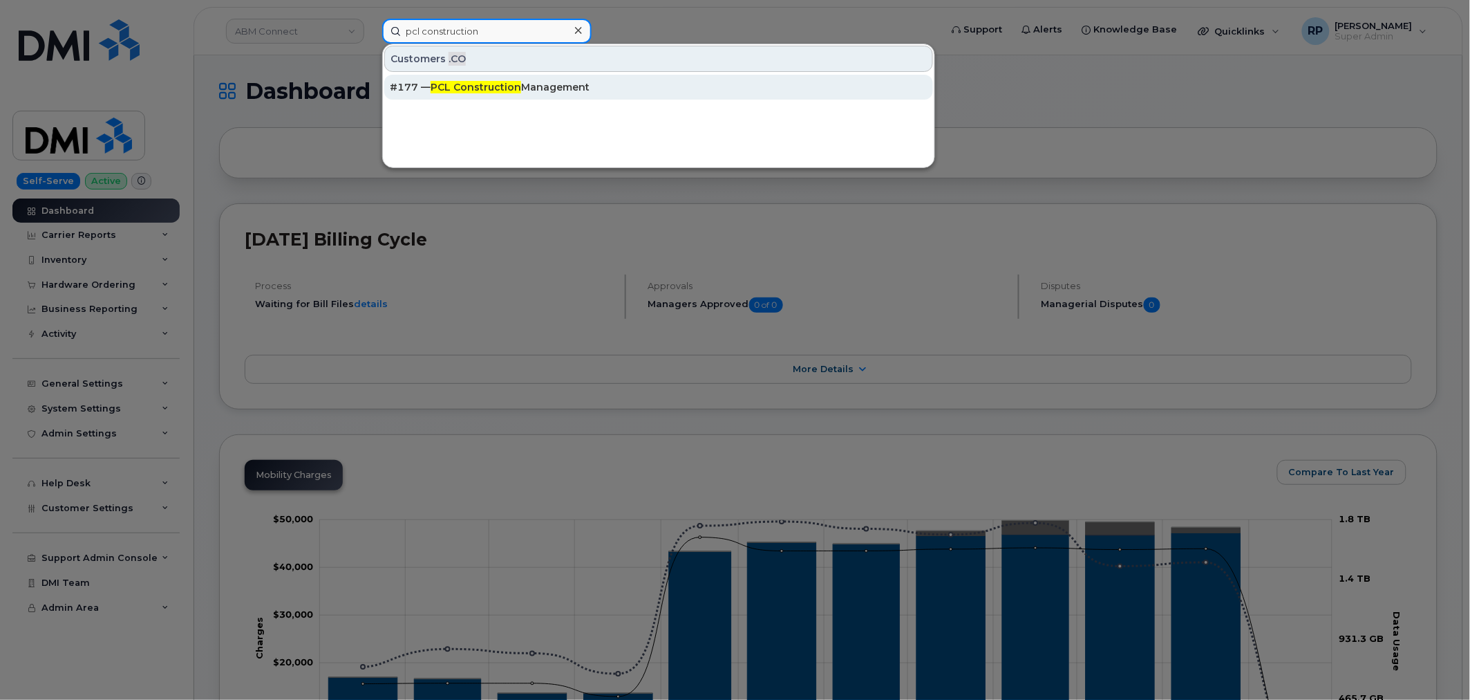
type input "pcl construction"
click at [474, 86] on span "PCL Construction" at bounding box center [476, 87] width 91 height 12
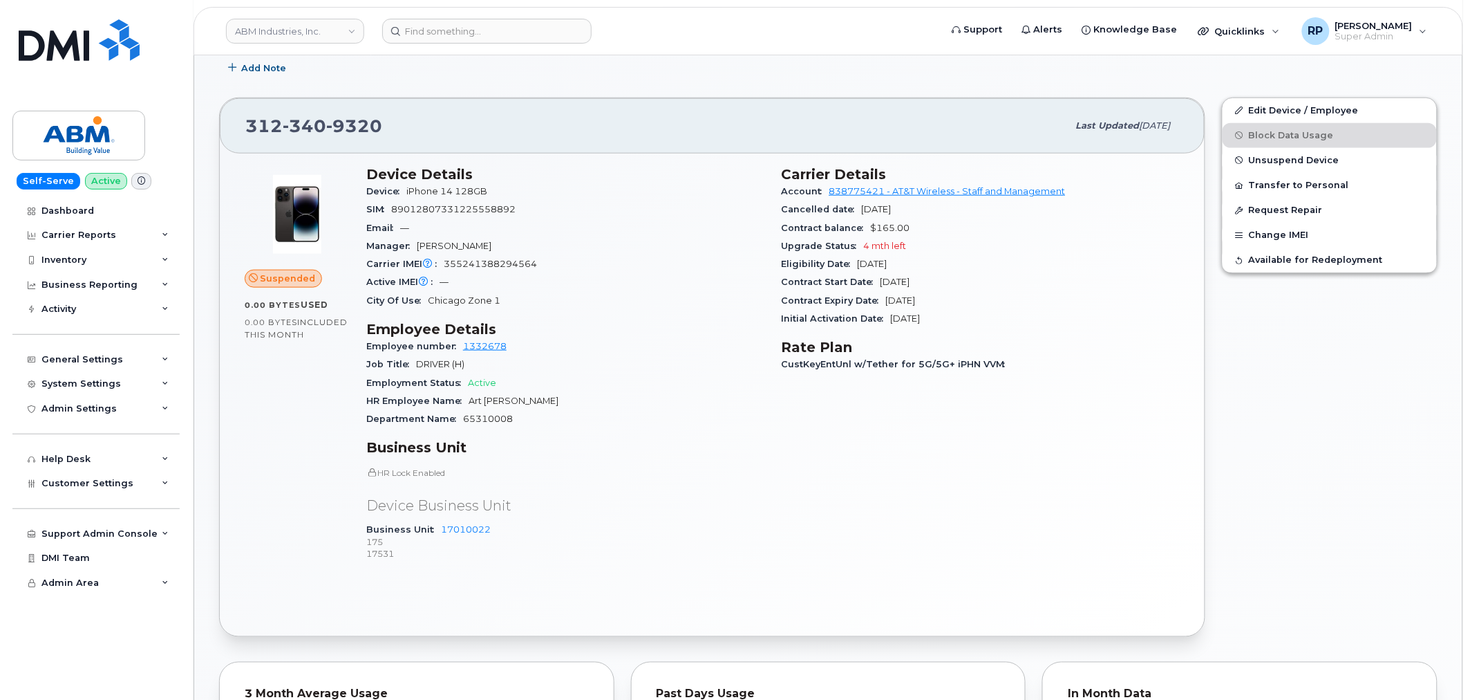
scroll to position [384, 0]
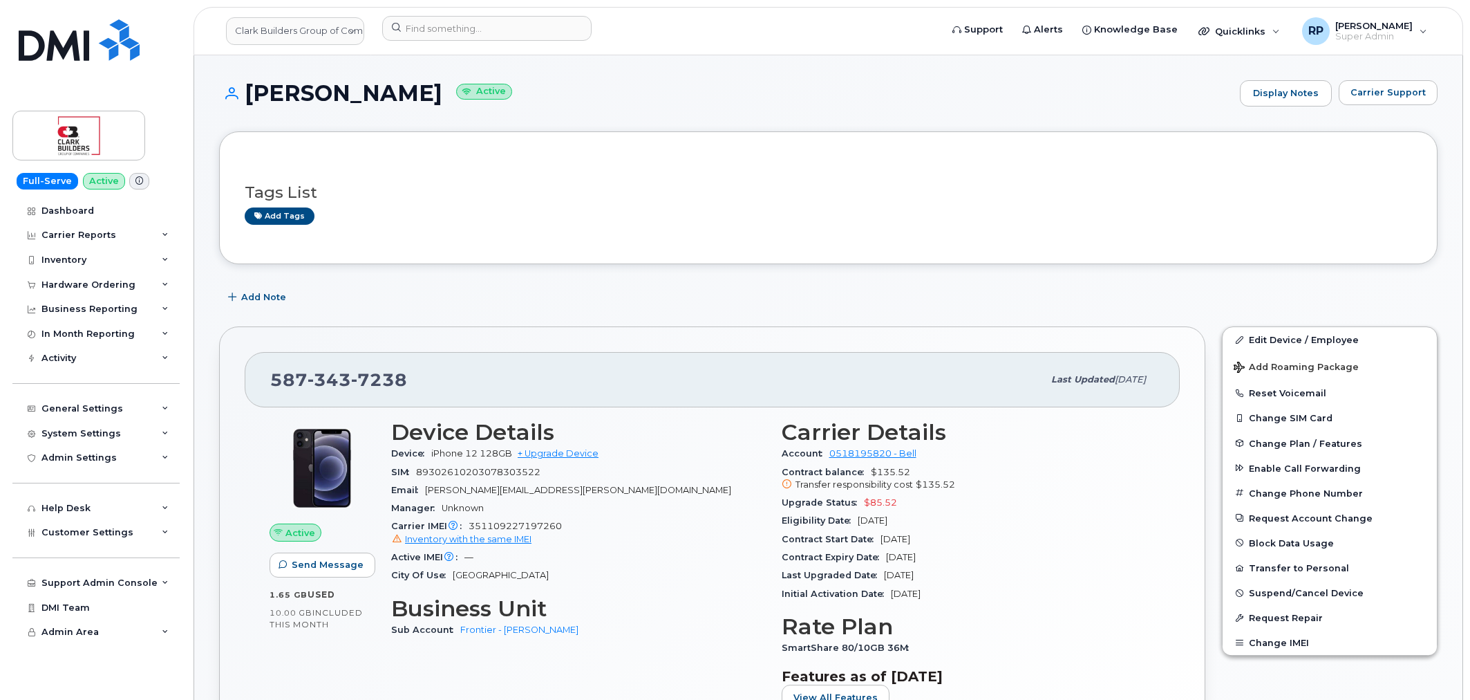
scroll to position [1024, 0]
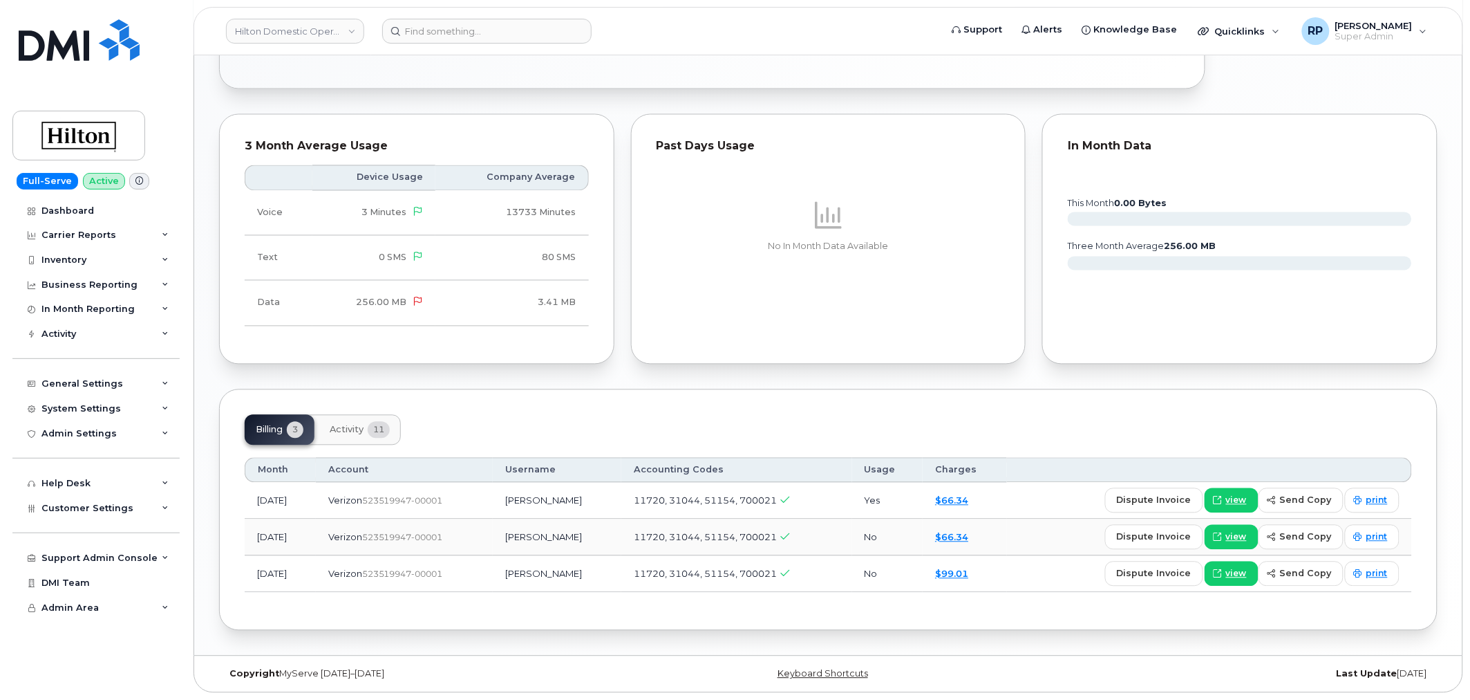
scroll to position [845, 0]
click at [1222, 498] on icon at bounding box center [1218, 500] width 8 height 8
click at [540, 26] on input at bounding box center [486, 31] width 209 height 25
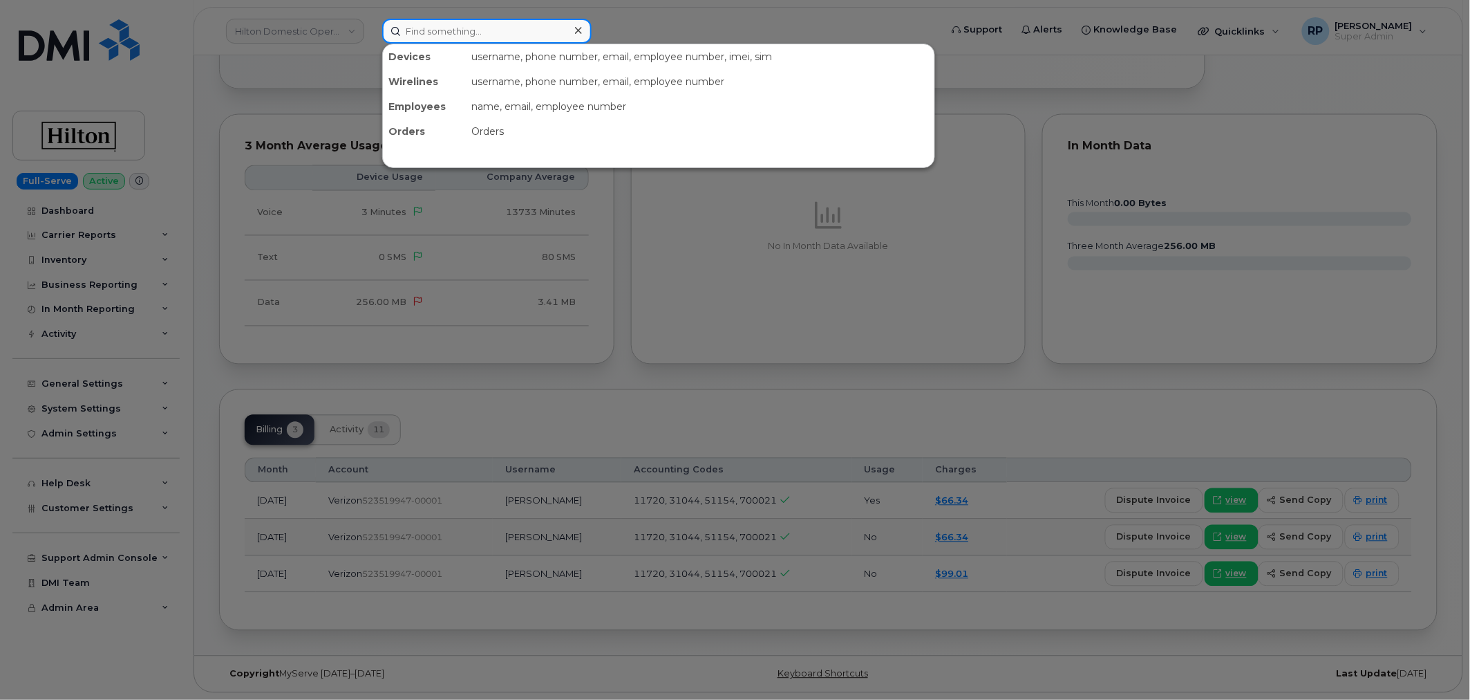
paste input "4072848117"
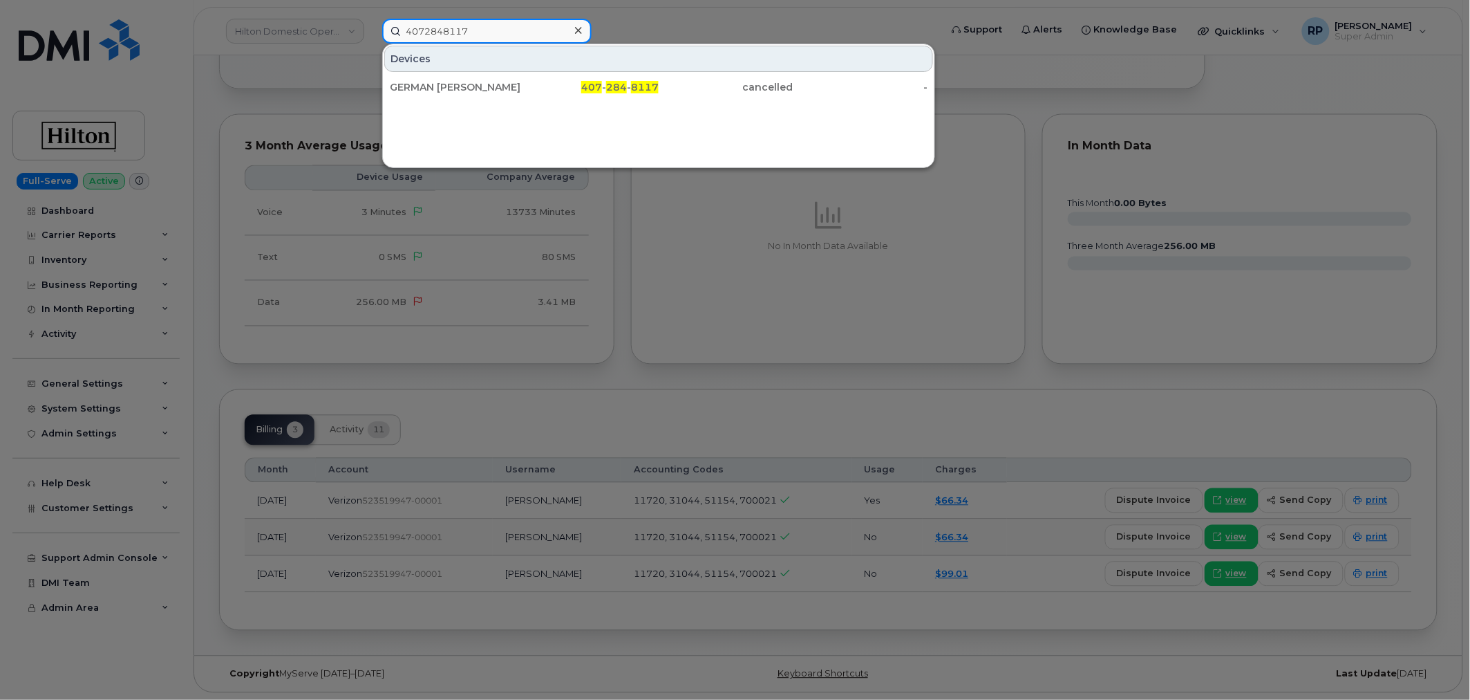
type input "4072848117"
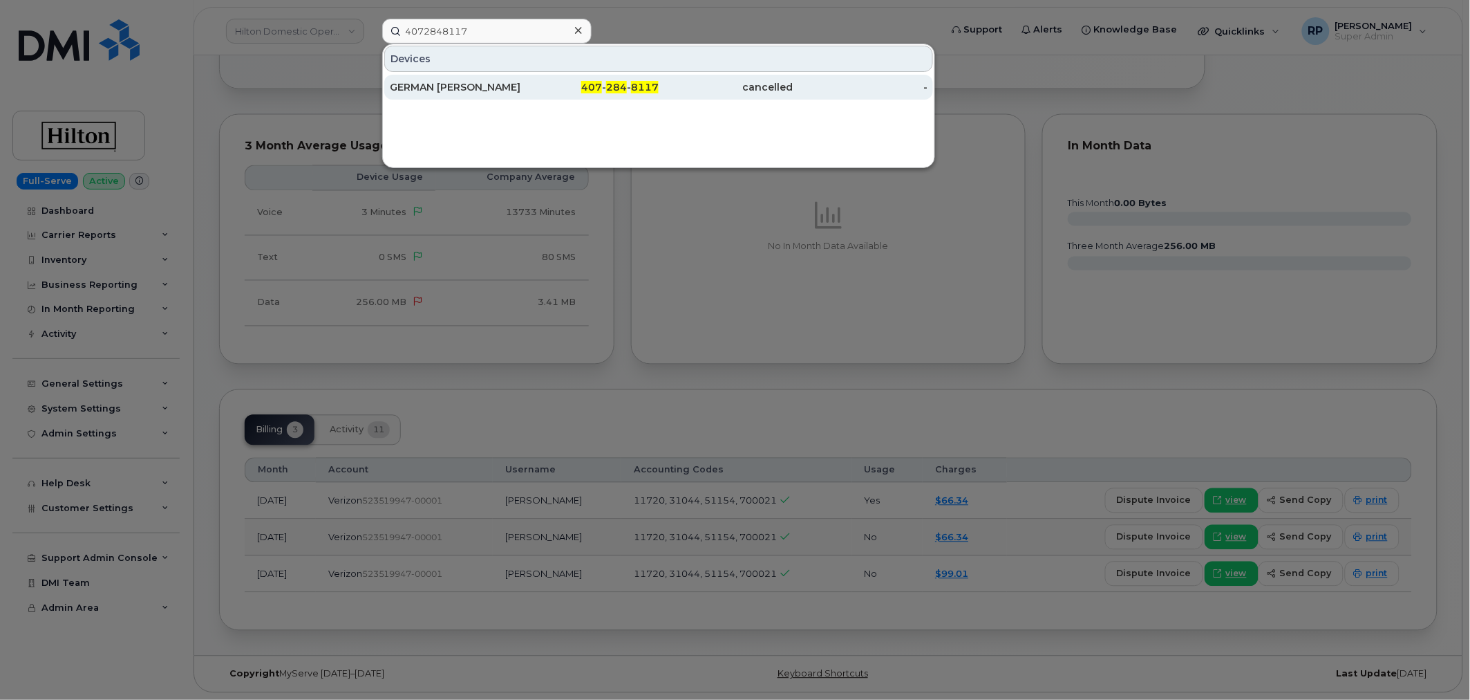
click at [517, 84] on div "GERMAN DELARIVA" at bounding box center [457, 87] width 135 height 14
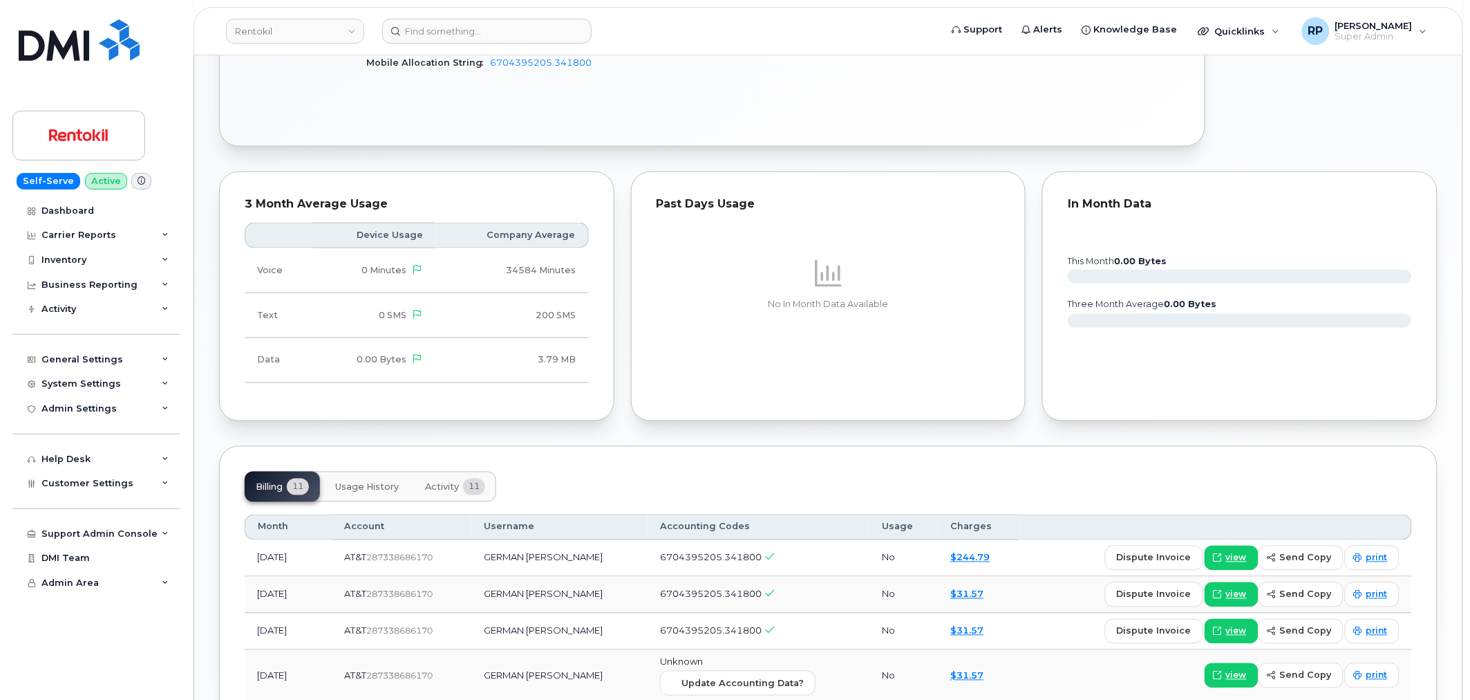
scroll to position [768, 0]
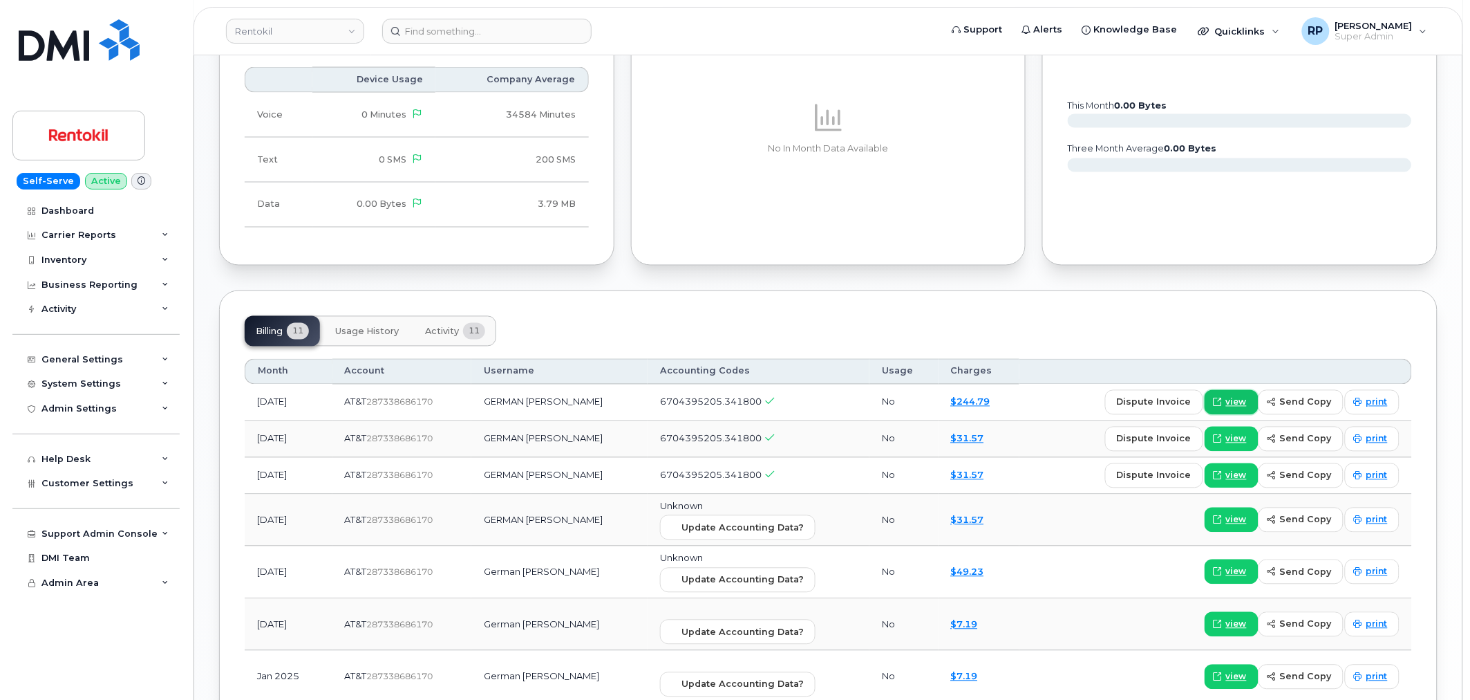
click at [1233, 400] on span "view" at bounding box center [1236, 402] width 21 height 12
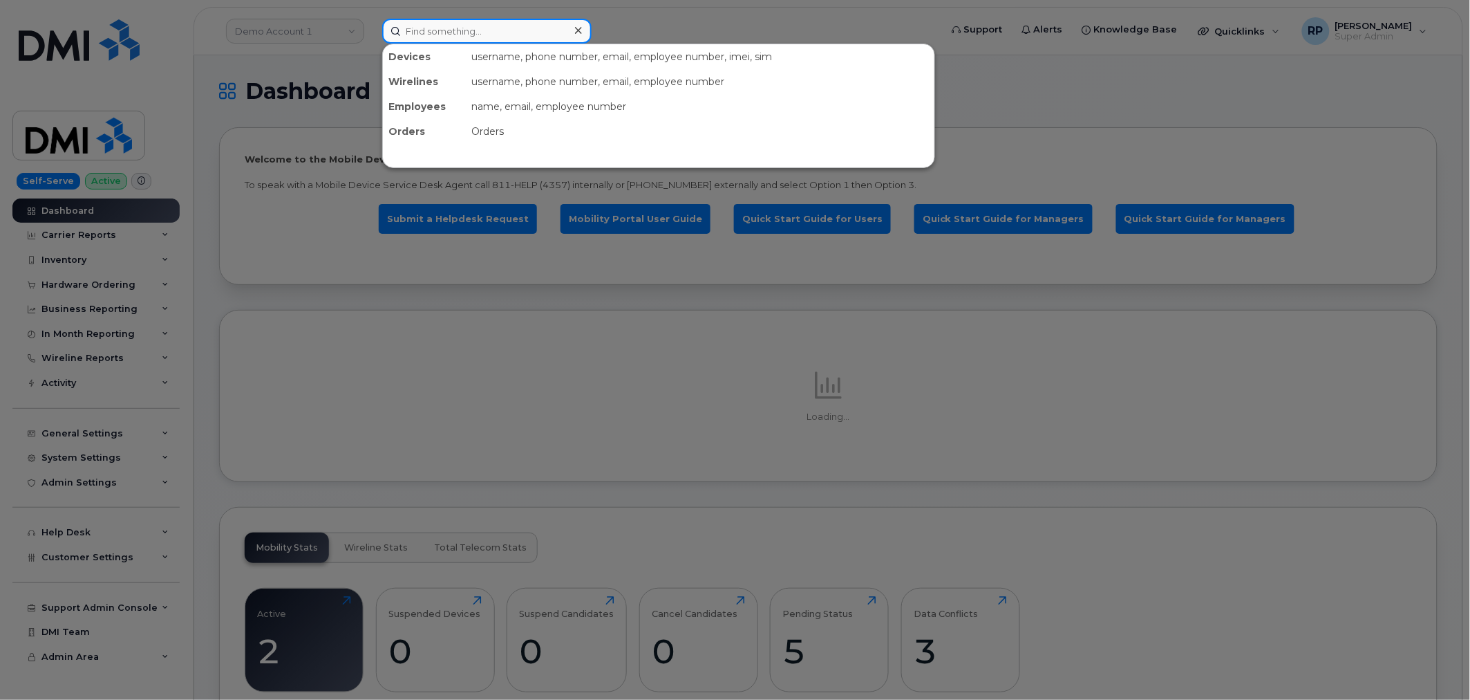
click at [457, 35] on input at bounding box center [486, 31] width 209 height 25
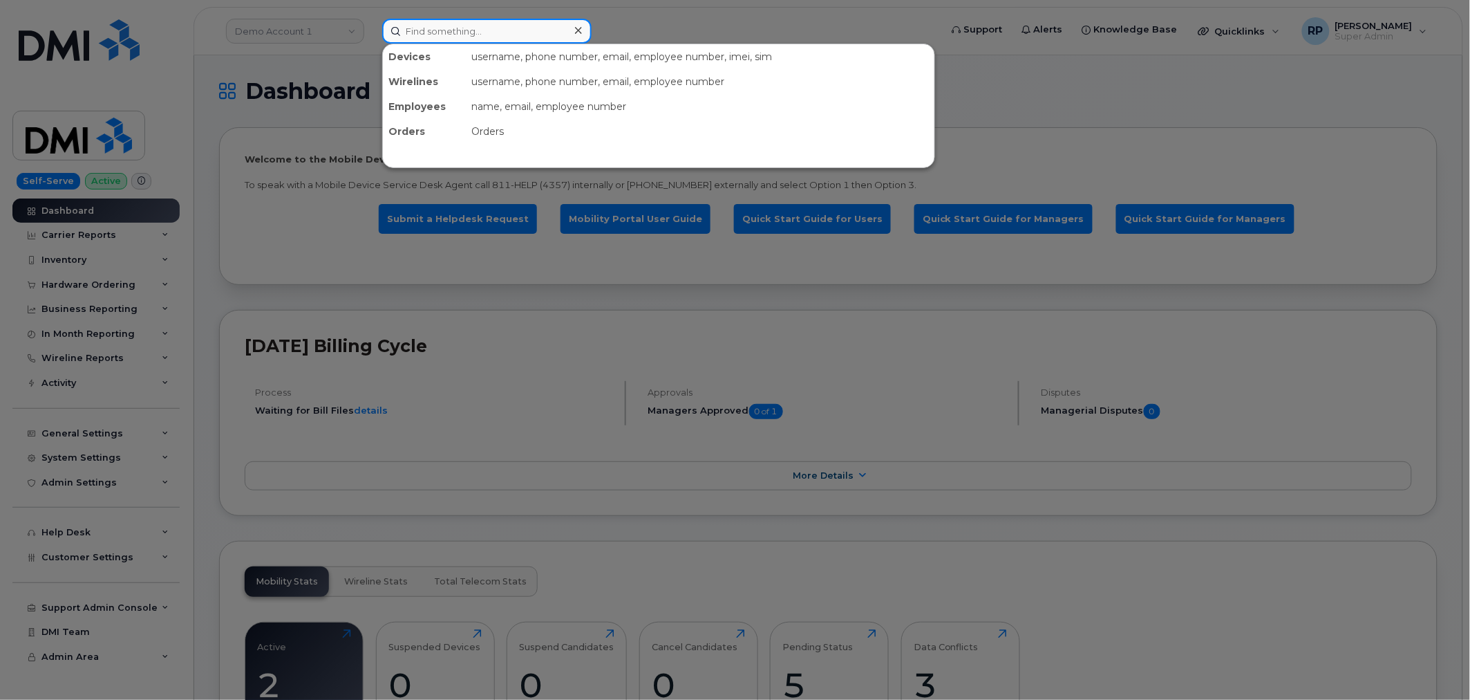
paste input "4438691688"
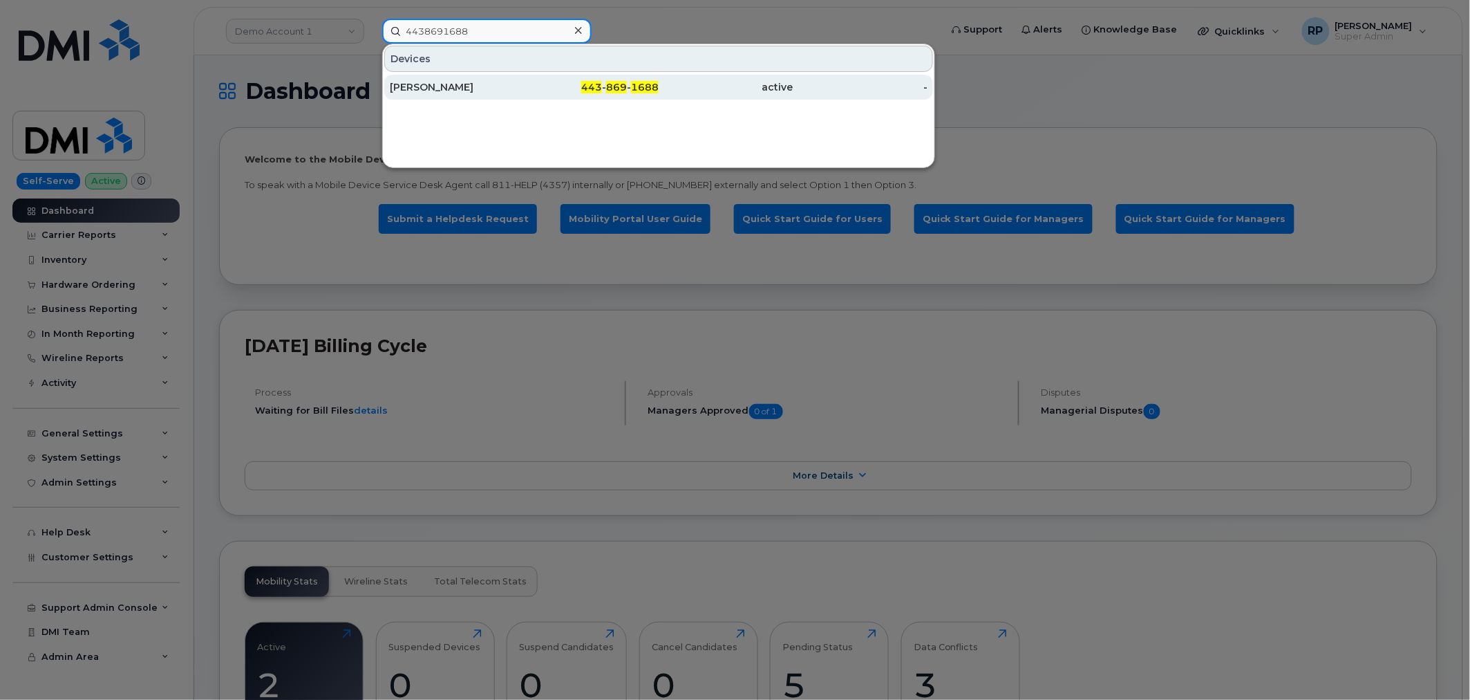
type input "4438691688"
click at [468, 81] on div "[PERSON_NAME]" at bounding box center [457, 87] width 135 height 14
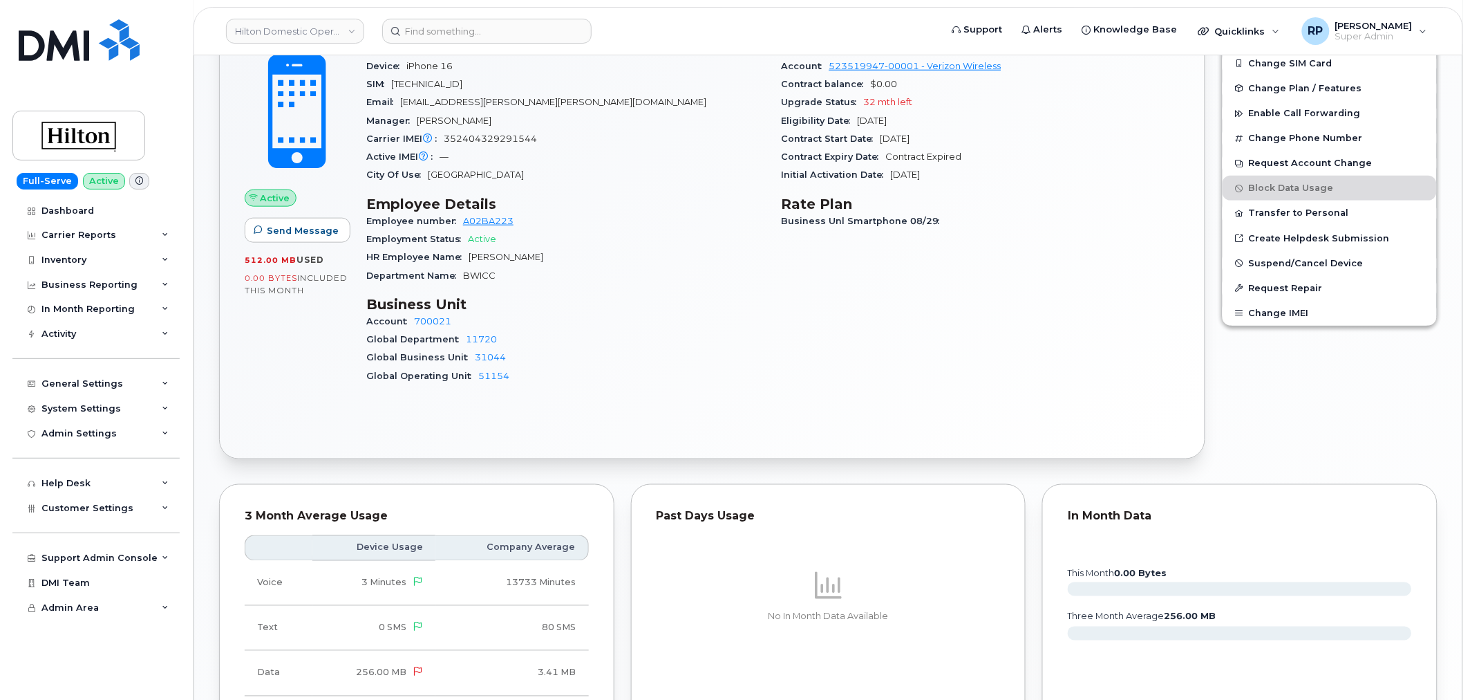
scroll to position [512, 0]
